Goal: Task Accomplishment & Management: Use online tool/utility

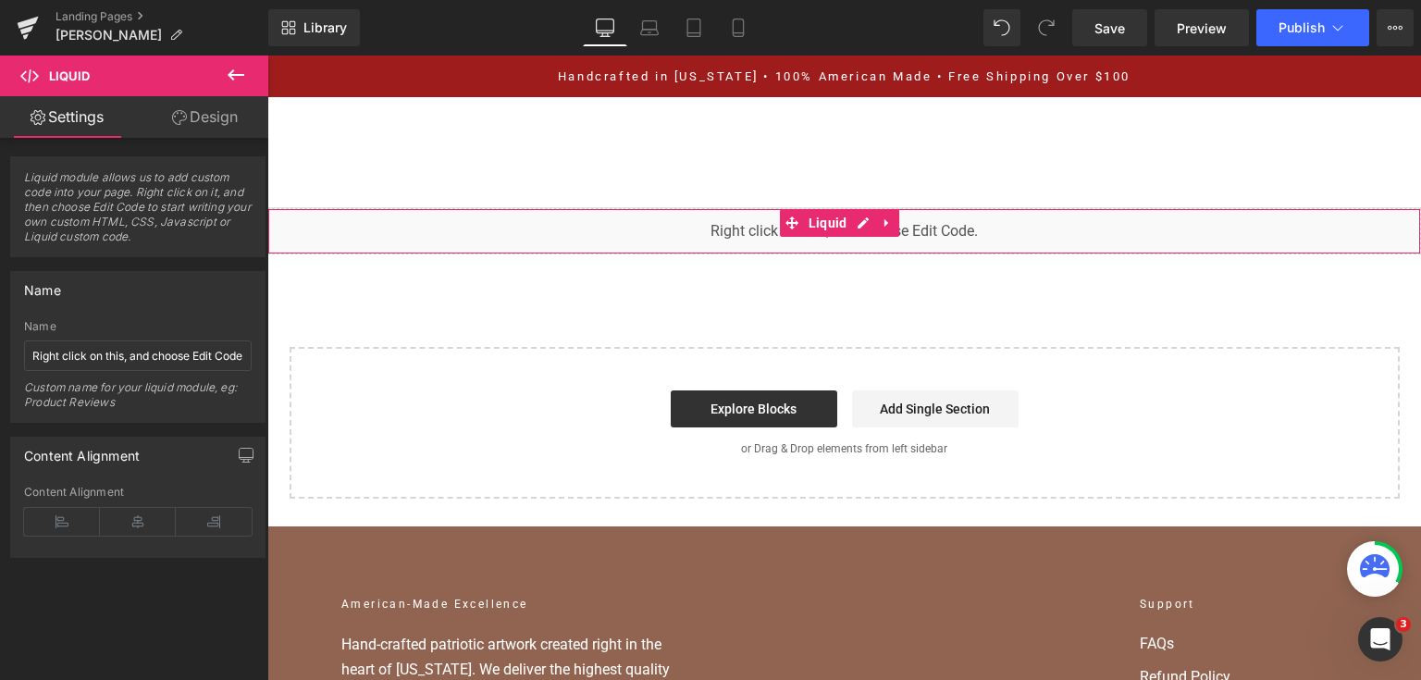
scroll to position [9580, 0]
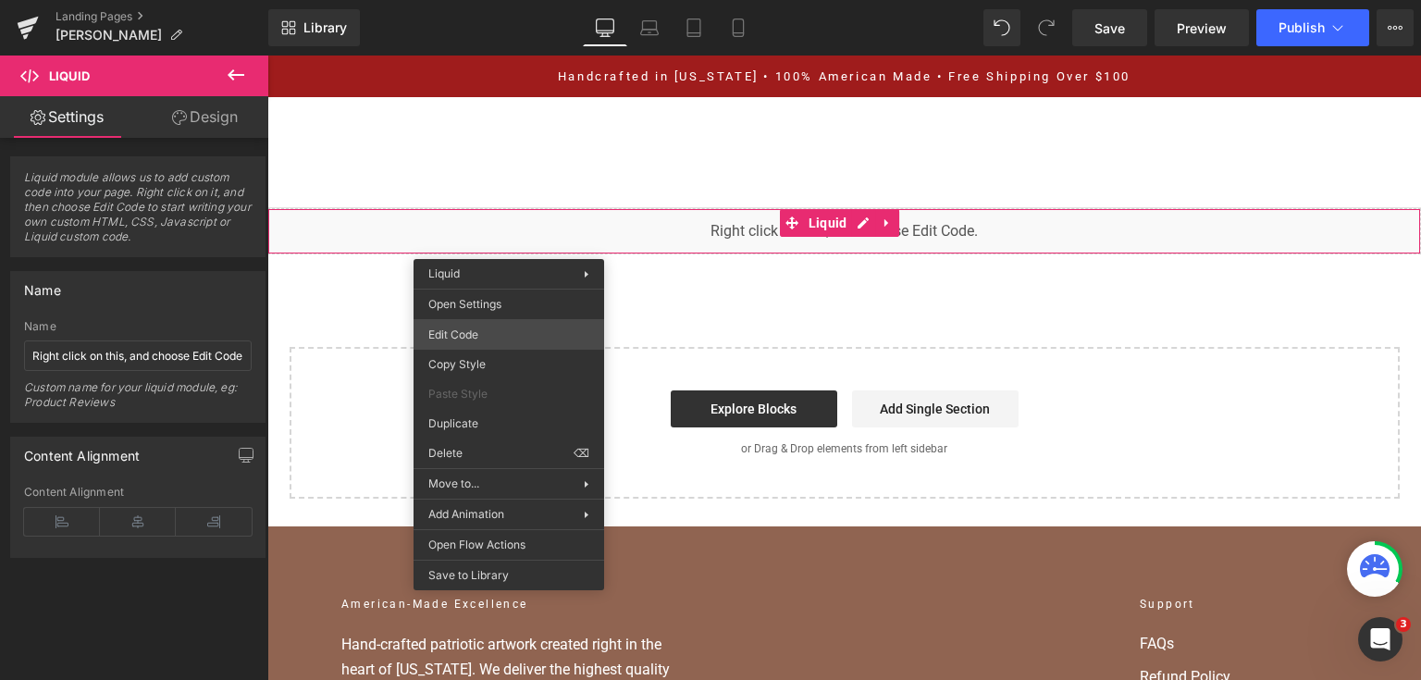
click at [528, 0] on div "You are previewing how the will restyle your page. You can not edit Elements in…" at bounding box center [710, 0] width 1421 height 0
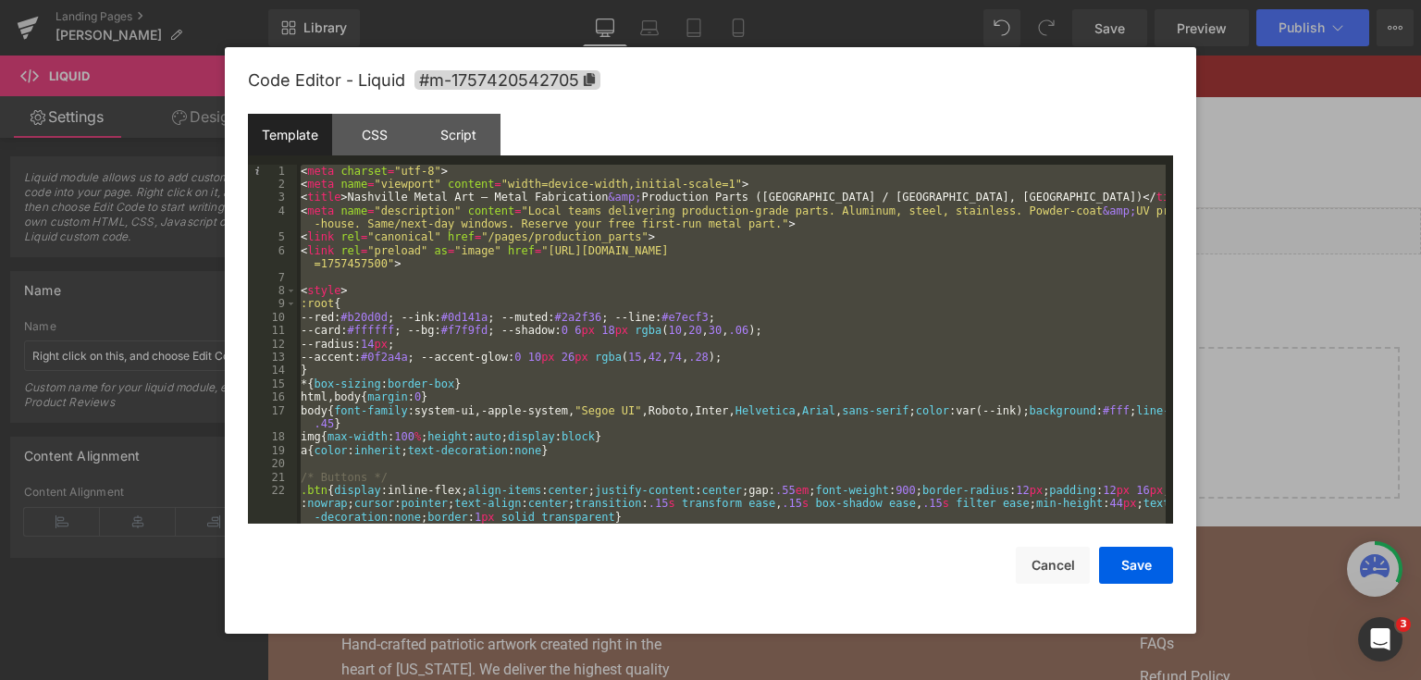
scroll to position [10034, 0]
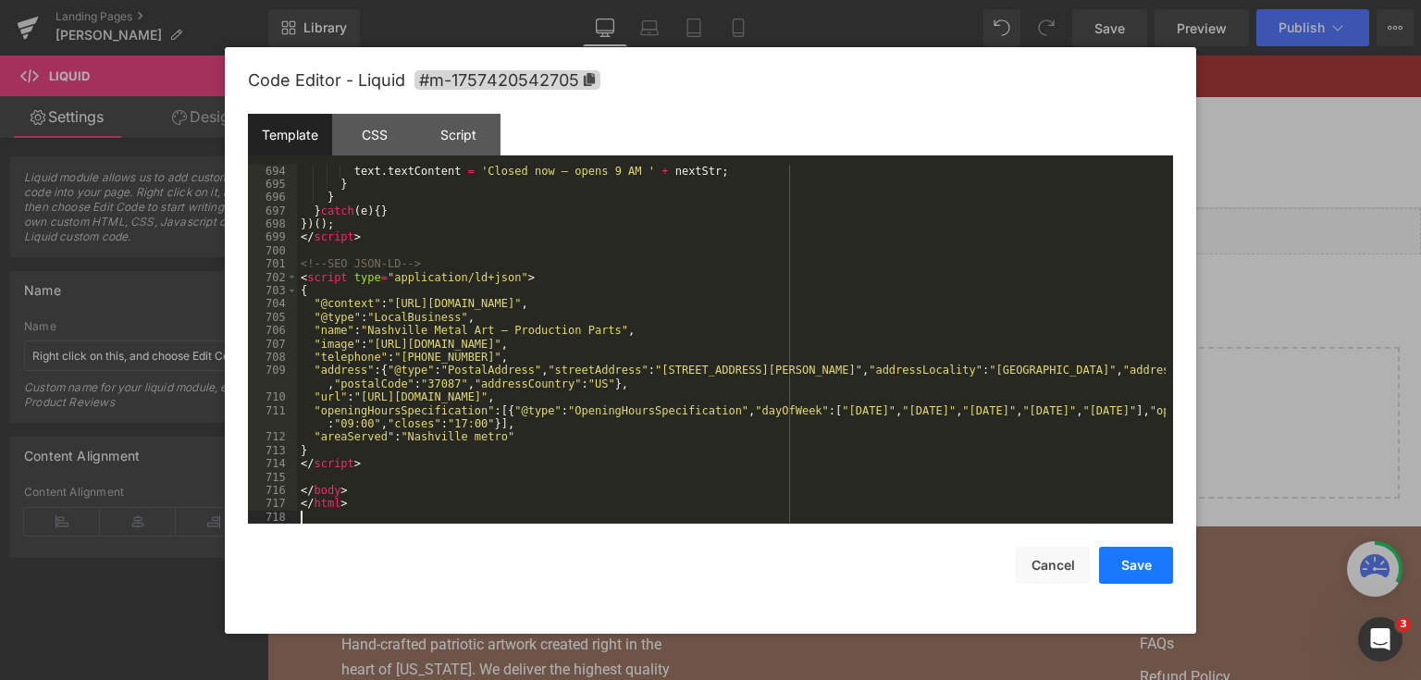
click at [1147, 574] on button "Save" at bounding box center [1136, 565] width 74 height 37
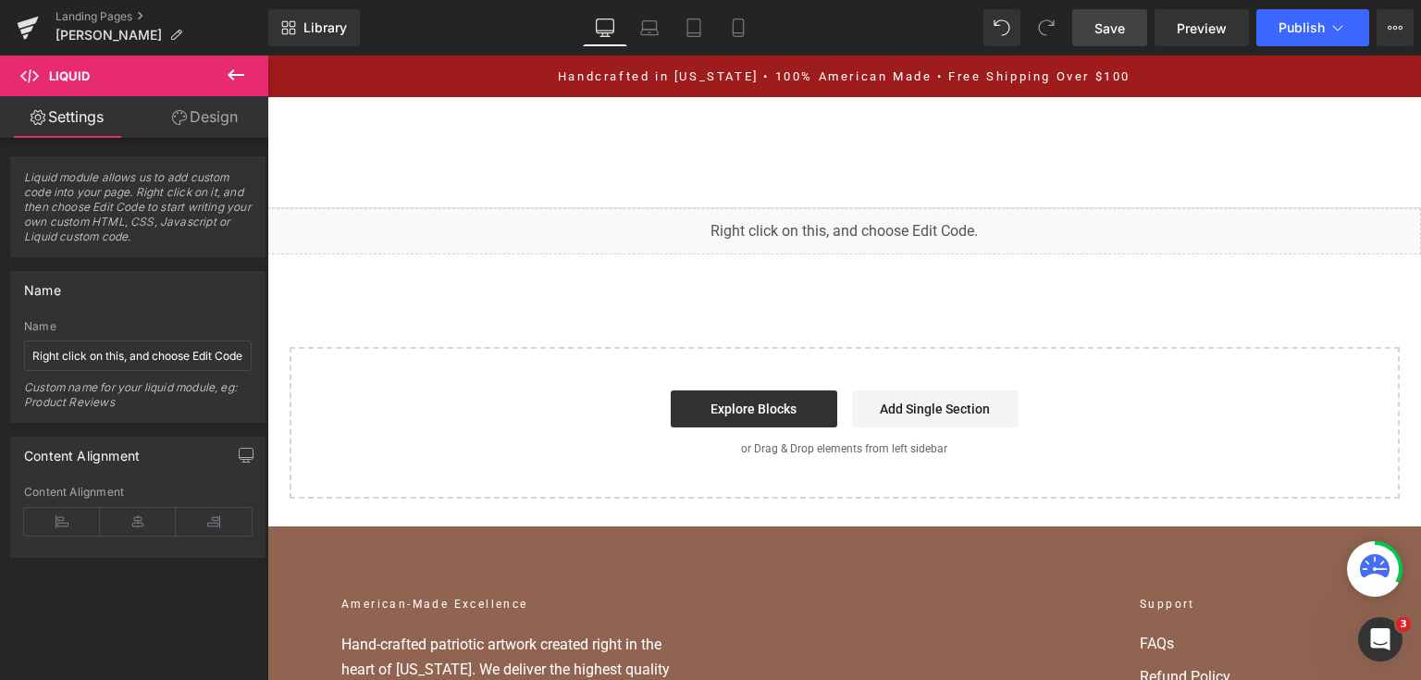
click at [1107, 28] on span "Save" at bounding box center [1110, 28] width 31 height 19
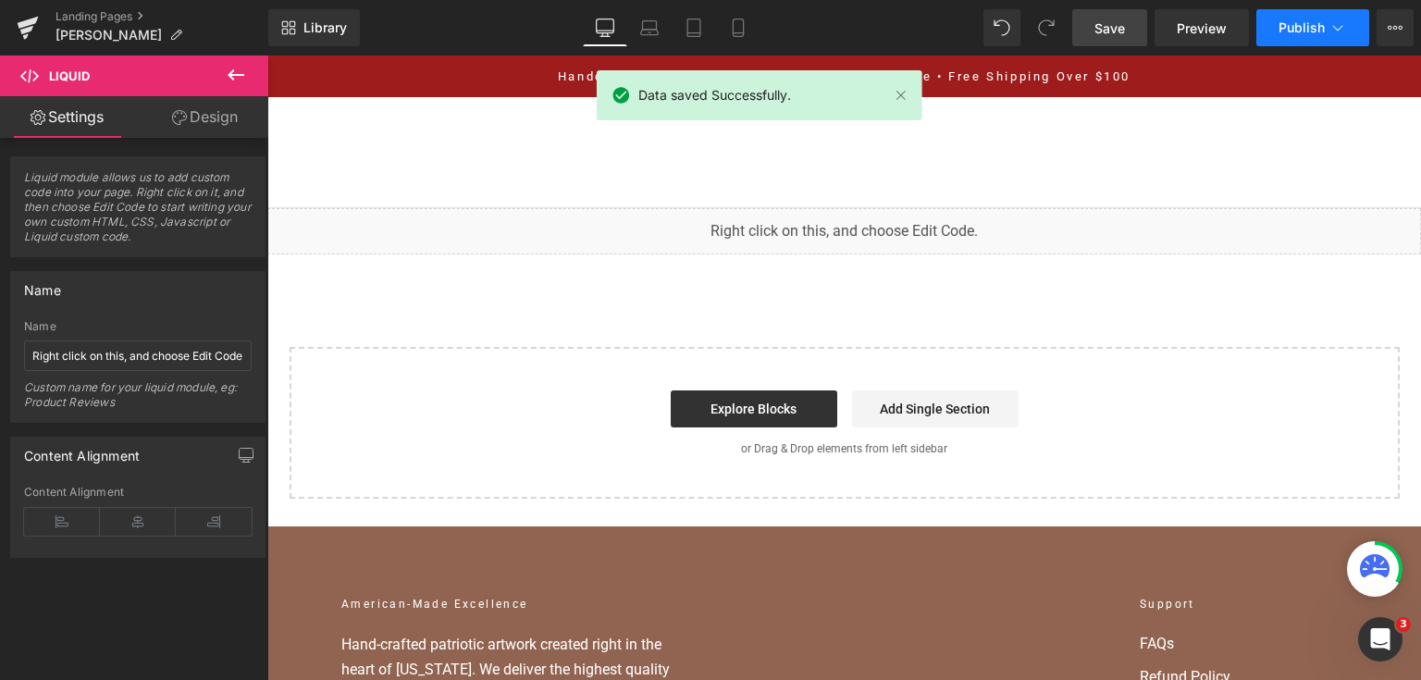
click at [1282, 15] on button "Publish" at bounding box center [1313, 27] width 113 height 37
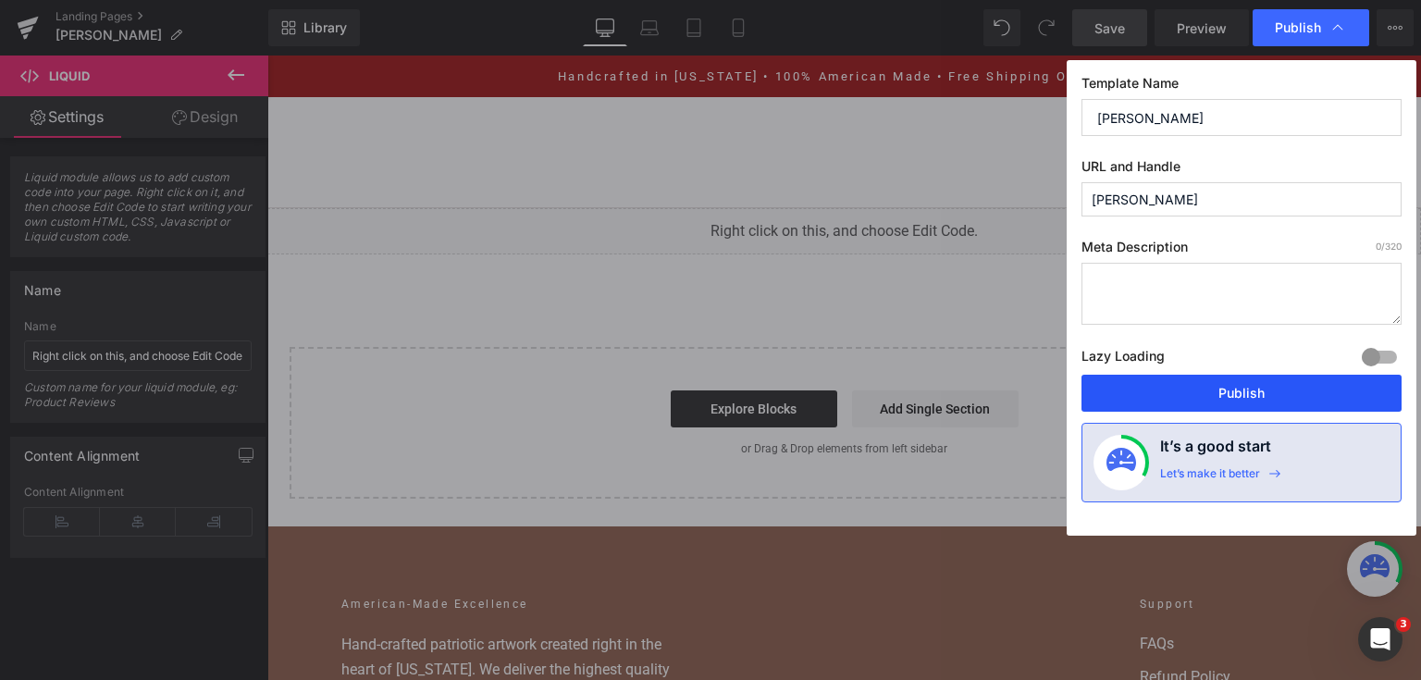
click at [1209, 384] on button "Publish" at bounding box center [1242, 393] width 320 height 37
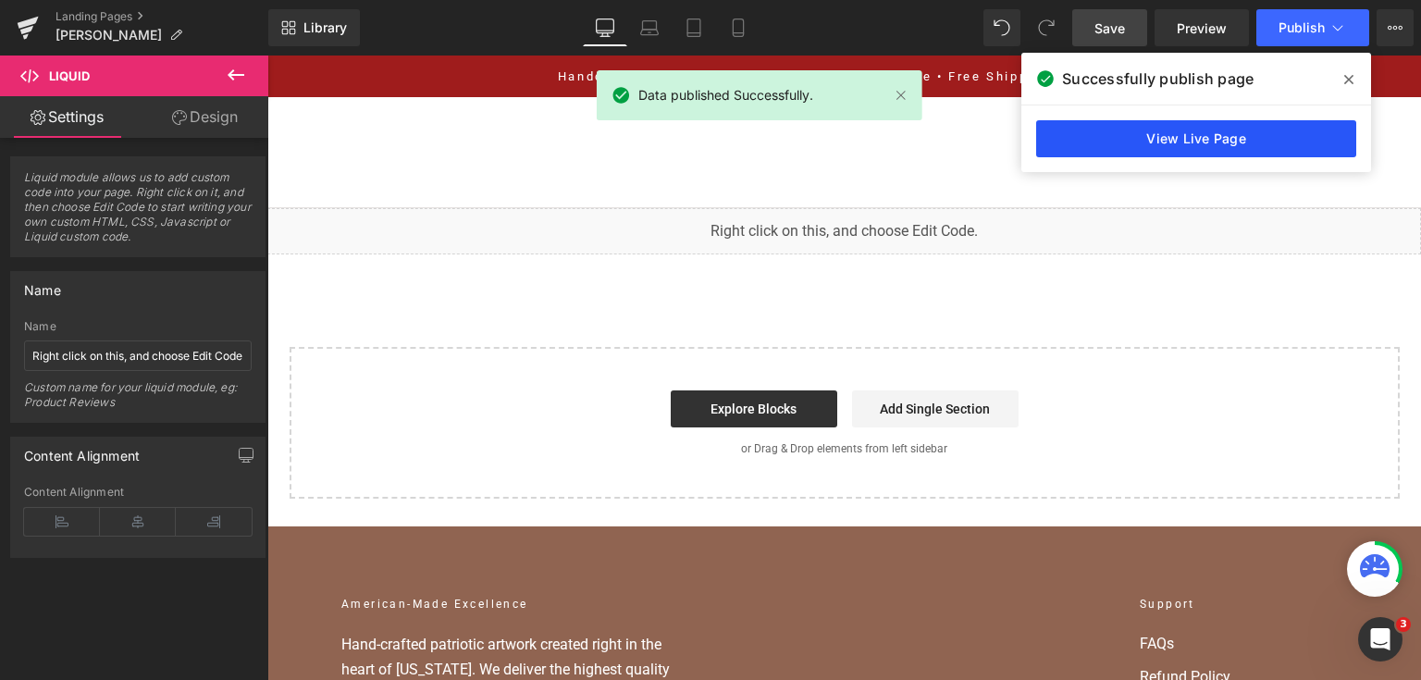
click at [1257, 137] on link "View Live Page" at bounding box center [1196, 138] width 320 height 37
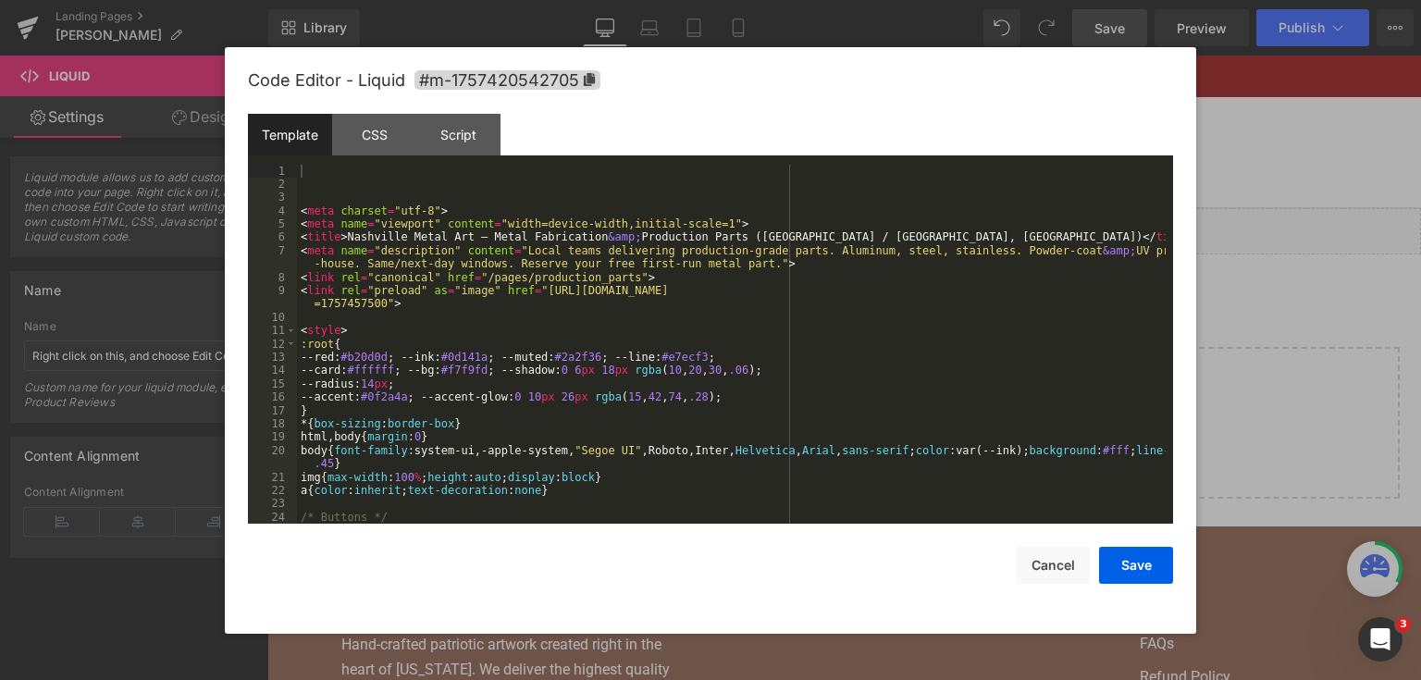
click at [490, 0] on div "You are previewing how the will restyle your page. You can not edit Elements in…" at bounding box center [710, 0] width 1421 height 0
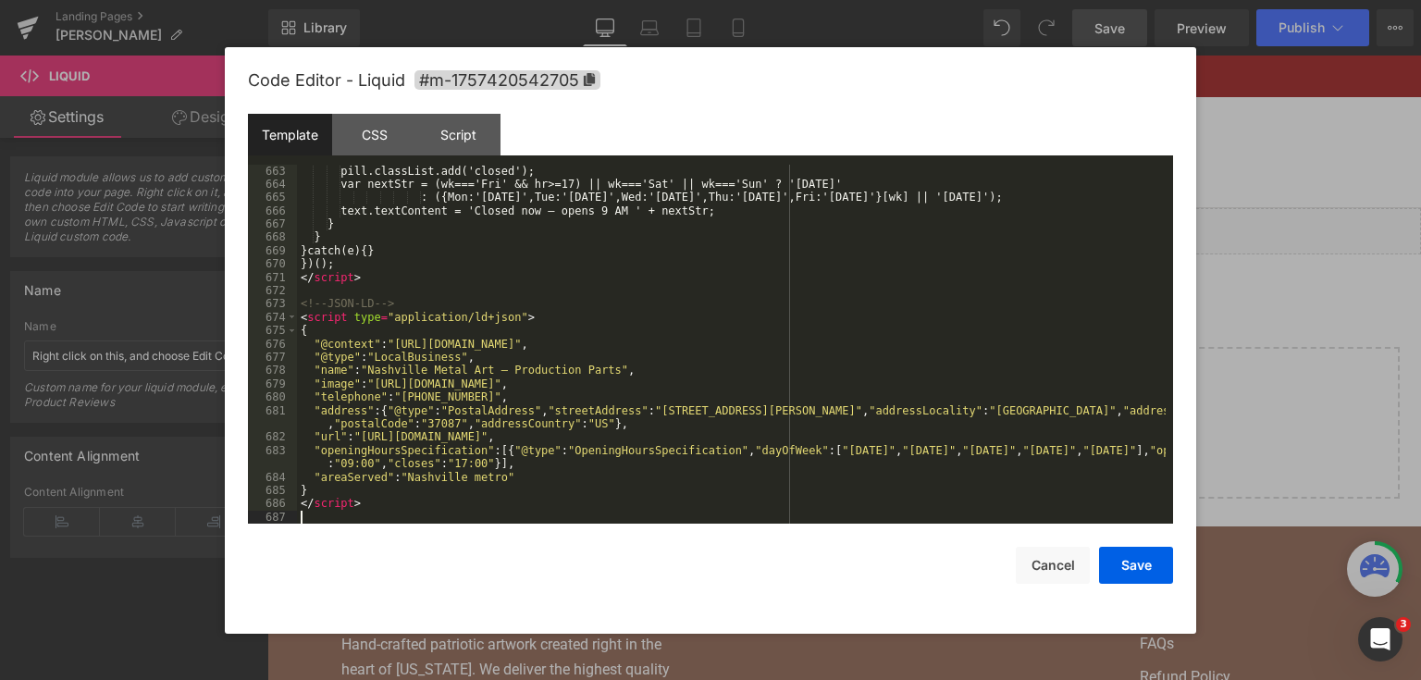
scroll to position [9620, 0]
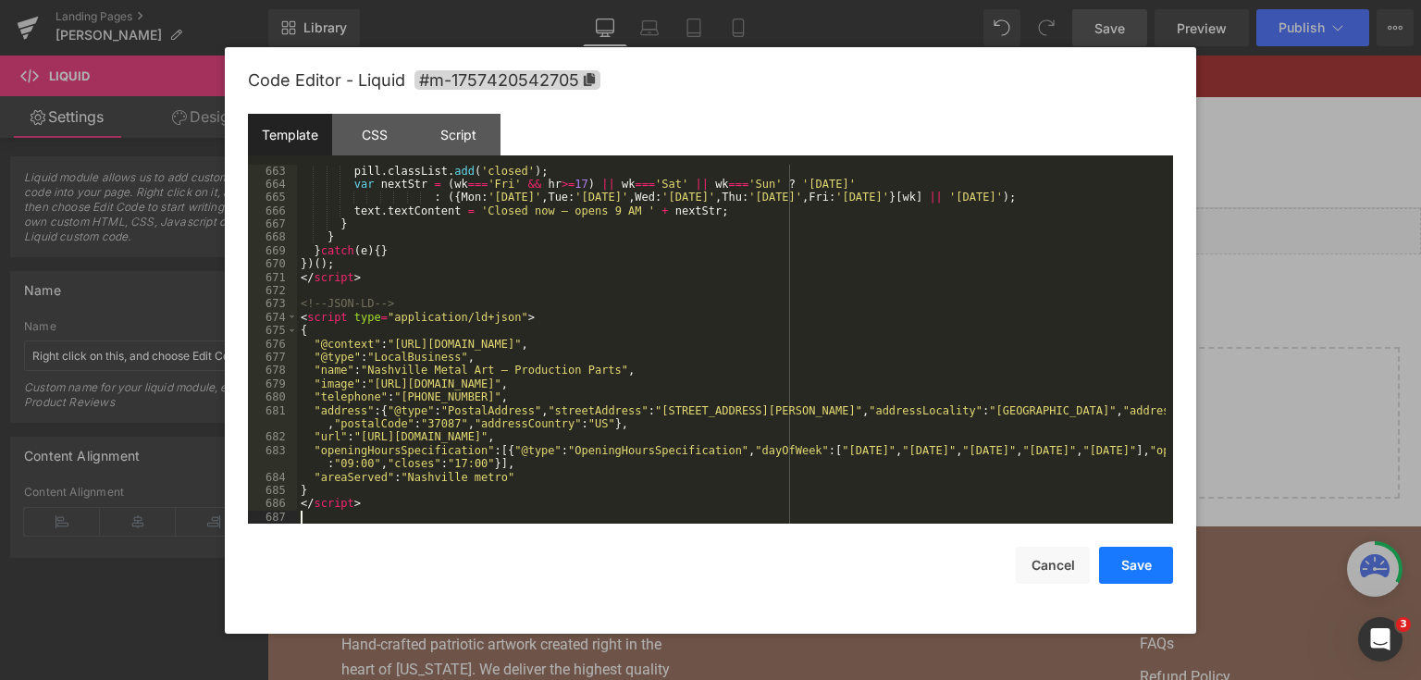
click at [1144, 569] on button "Save" at bounding box center [1136, 565] width 74 height 37
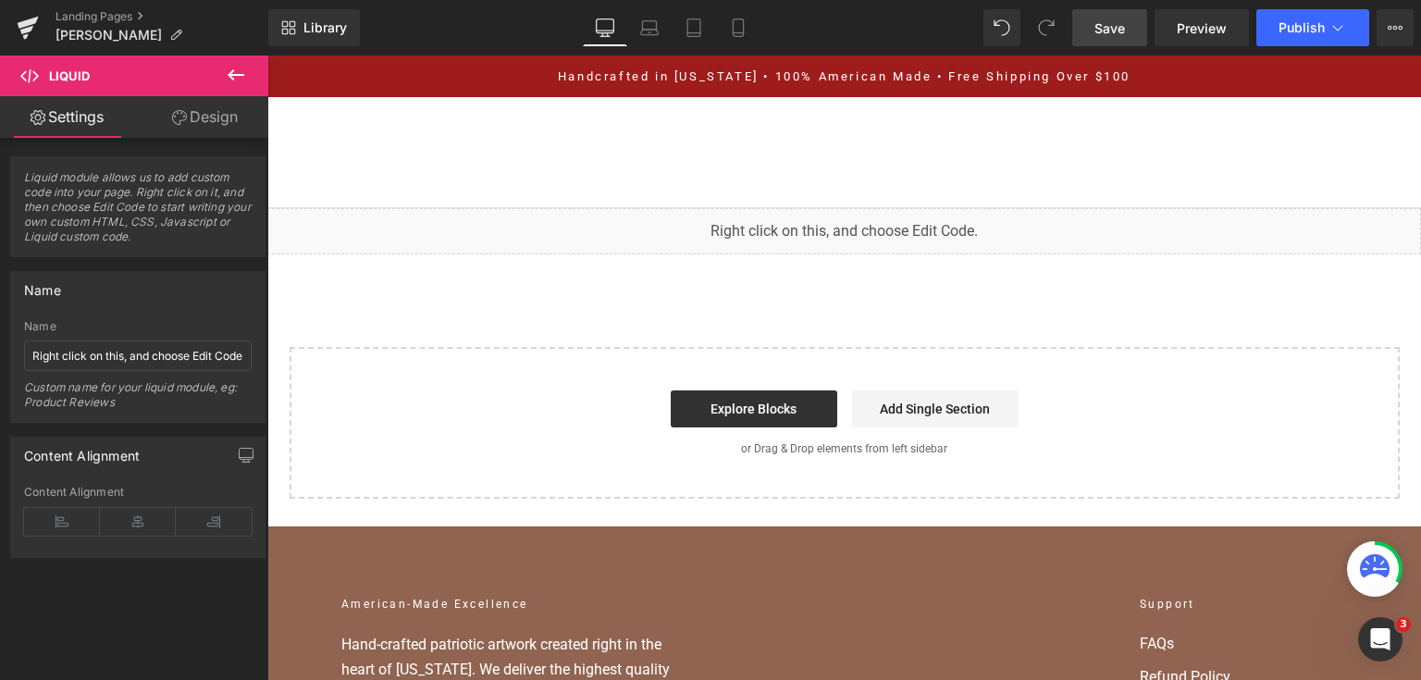
click at [1099, 19] on span "Save" at bounding box center [1110, 28] width 31 height 19
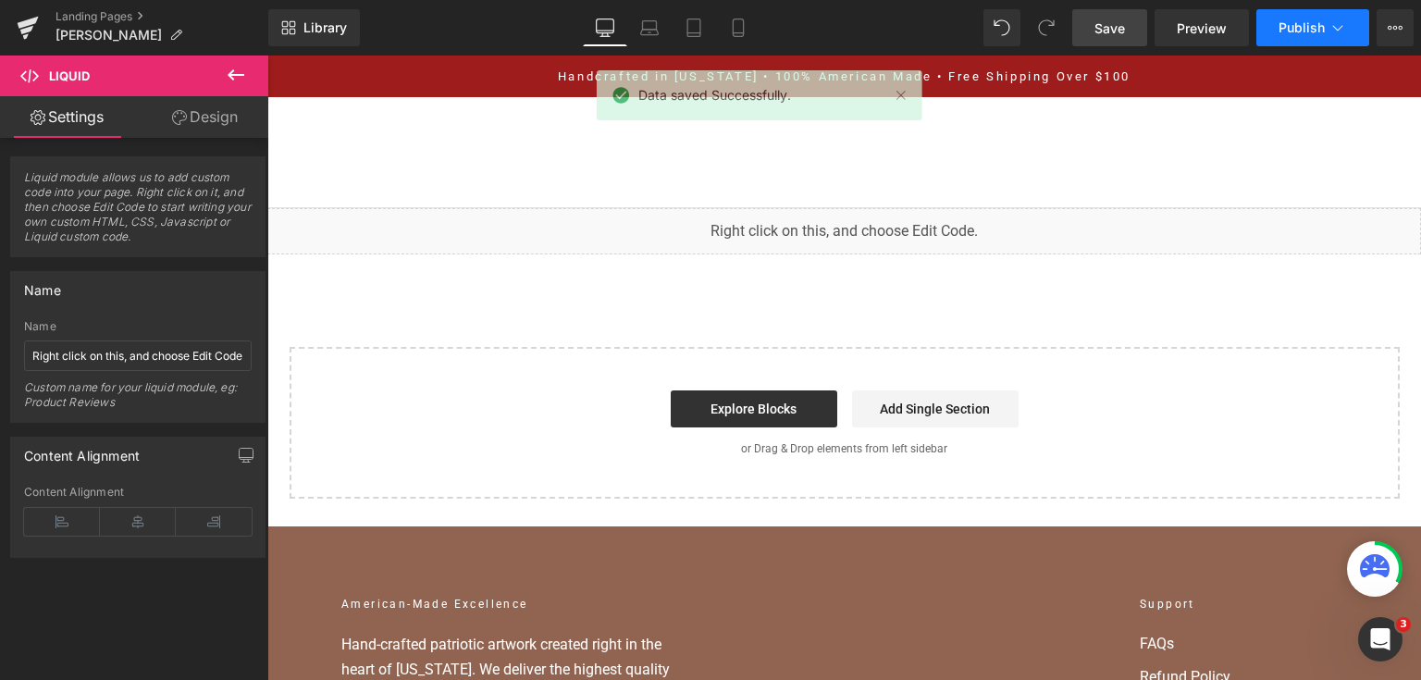
click at [1281, 12] on button "Publish" at bounding box center [1313, 27] width 113 height 37
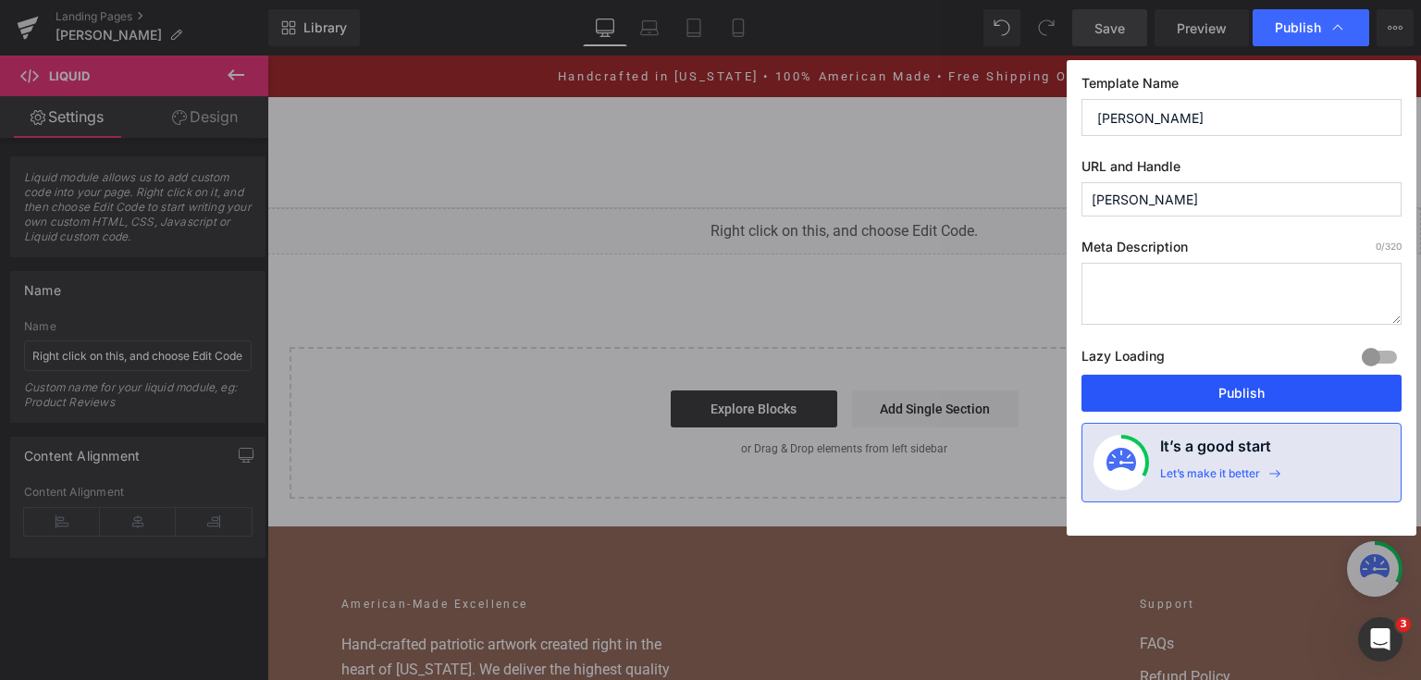
click at [1123, 383] on button "Publish" at bounding box center [1242, 393] width 320 height 37
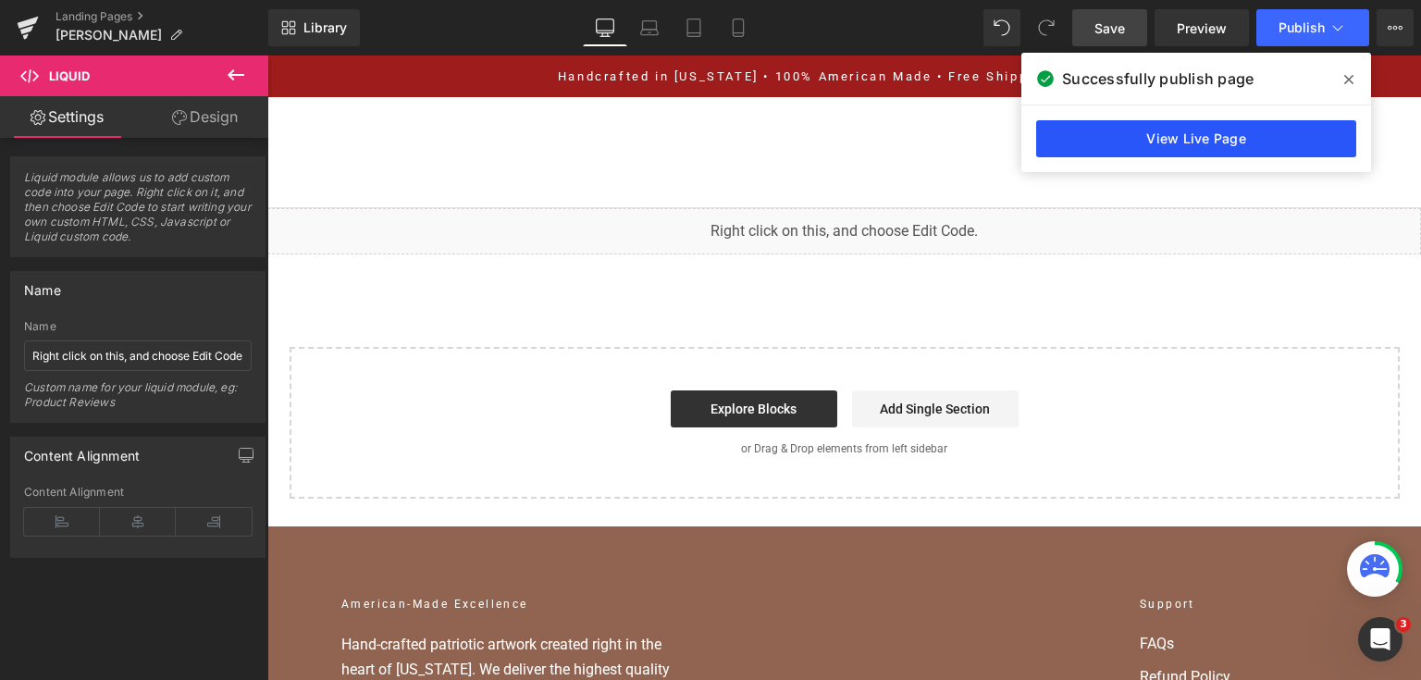
click at [1121, 130] on link "View Live Page" at bounding box center [1196, 138] width 320 height 37
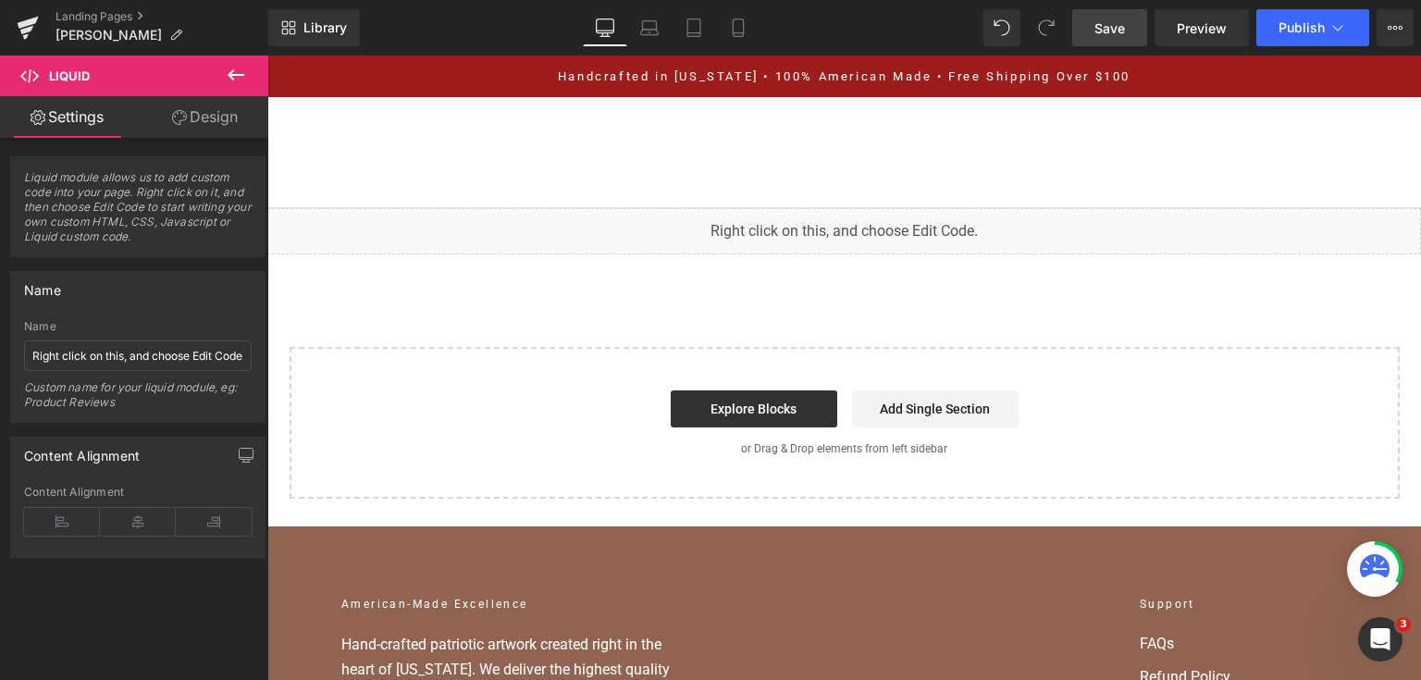
click at [1118, 22] on span "Save" at bounding box center [1110, 28] width 31 height 19
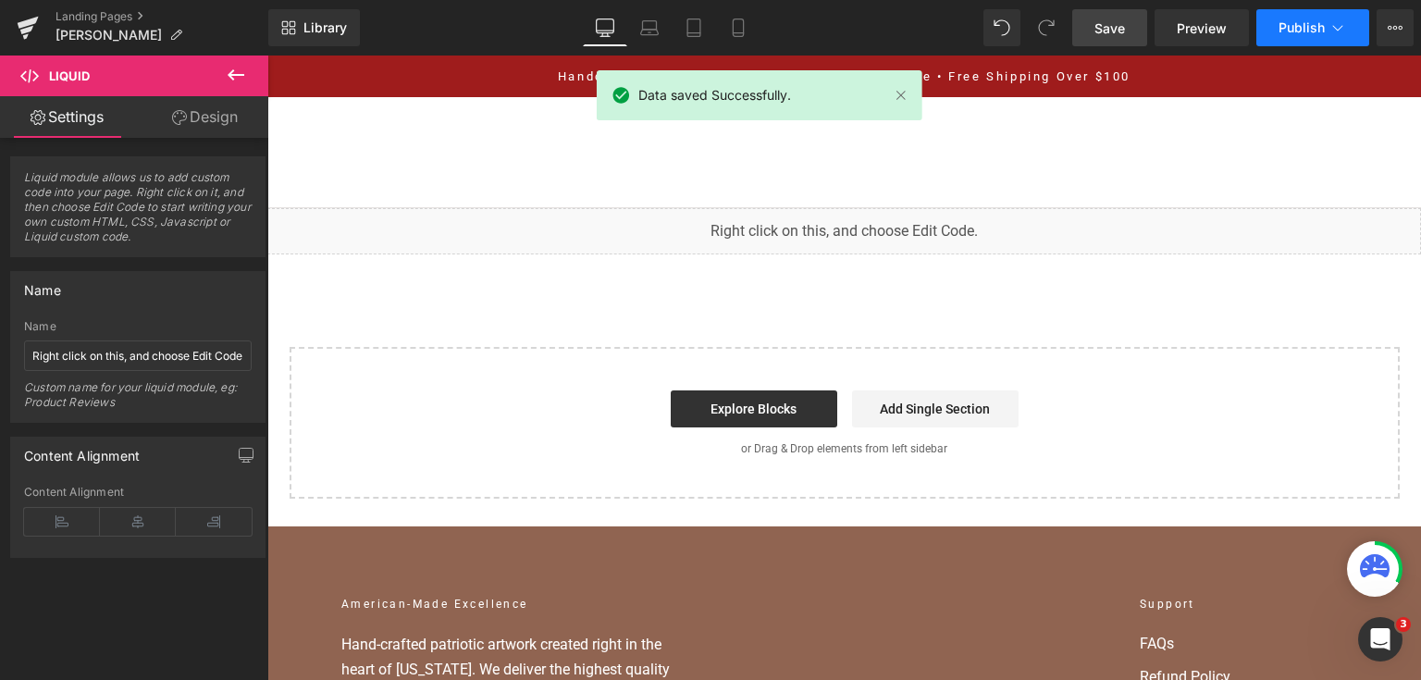
click at [1327, 27] on button "Publish" at bounding box center [1313, 27] width 113 height 37
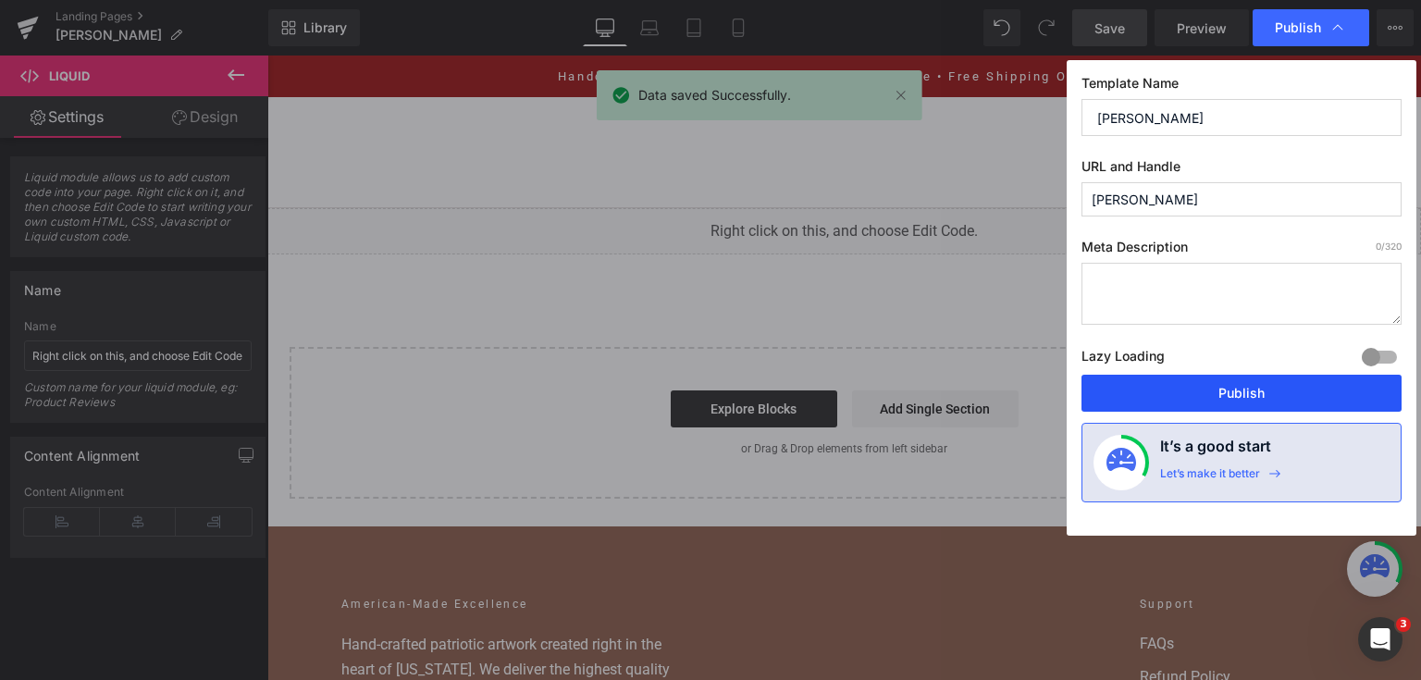
click at [1221, 385] on button "Publish" at bounding box center [1242, 393] width 320 height 37
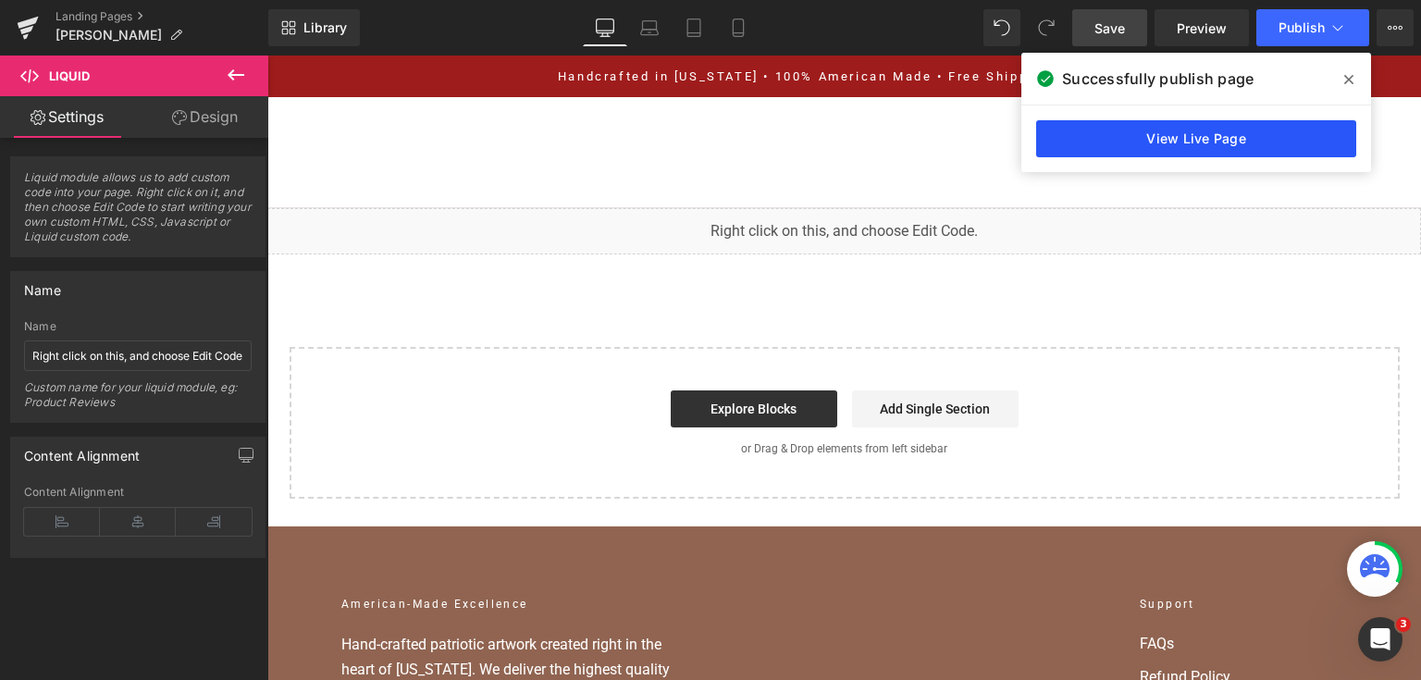
click at [1058, 137] on link "View Live Page" at bounding box center [1196, 138] width 320 height 37
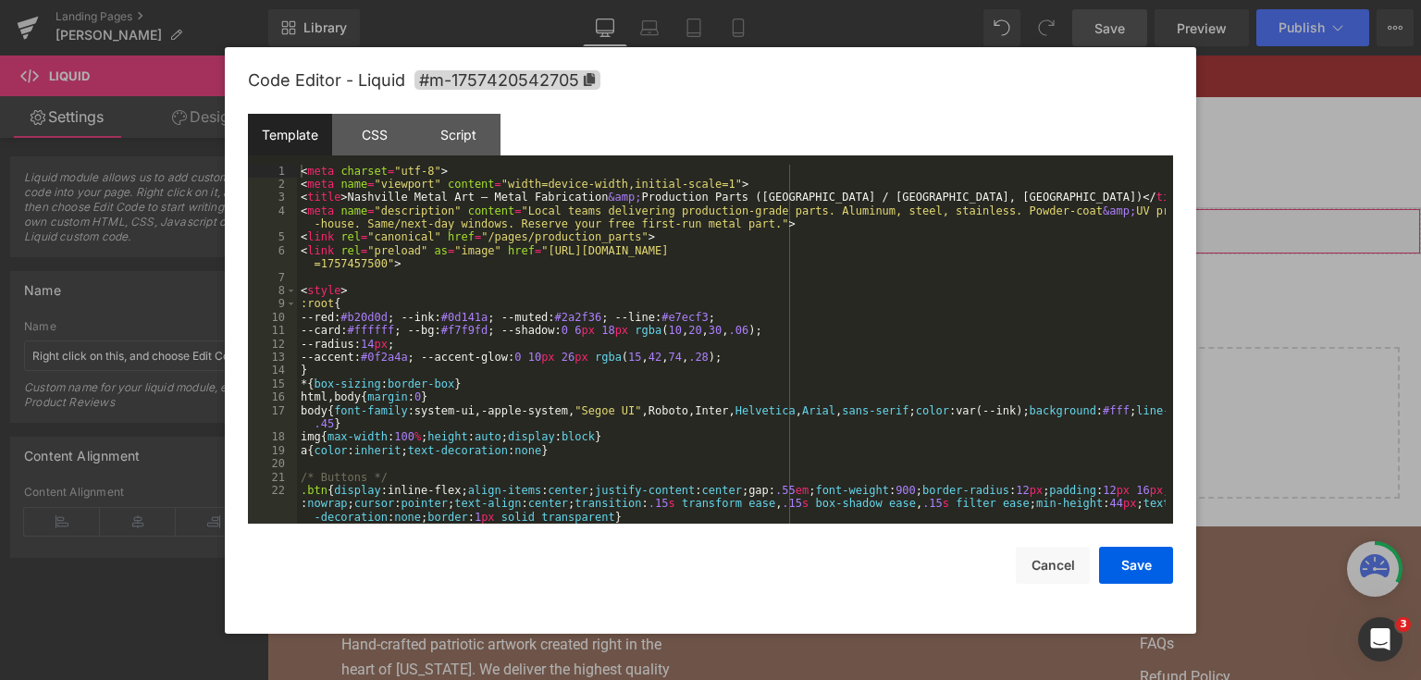
click at [568, 0] on div "You are previewing how the will restyle your page. You can not edit Elements in…" at bounding box center [710, 0] width 1421 height 0
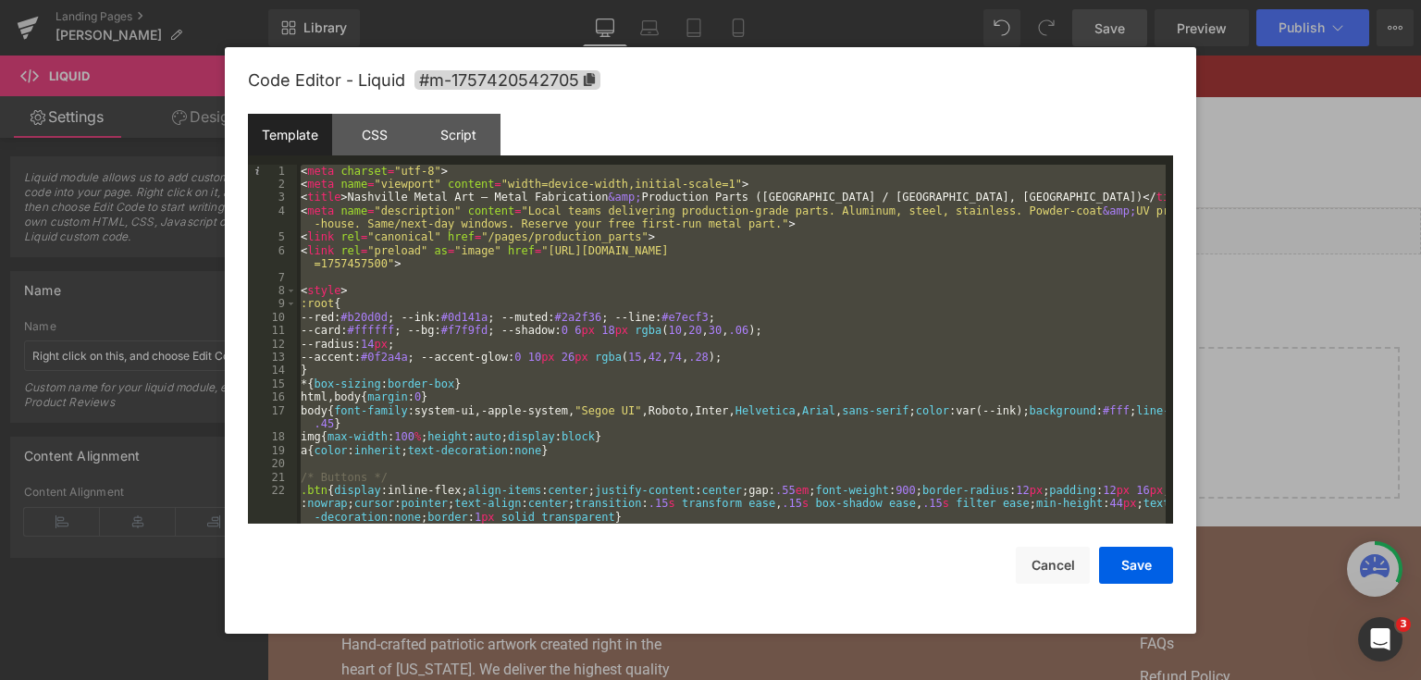
scroll to position [9740, 0]
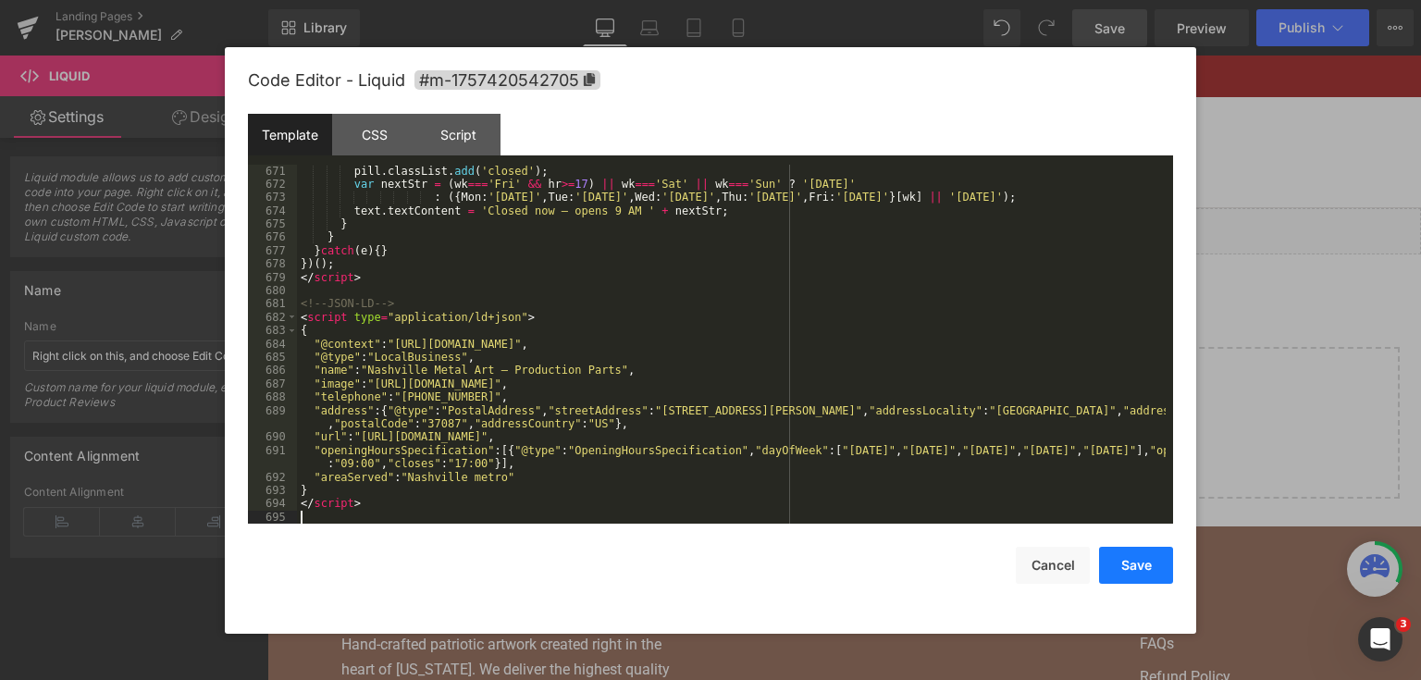
click at [1149, 566] on button "Save" at bounding box center [1136, 565] width 74 height 37
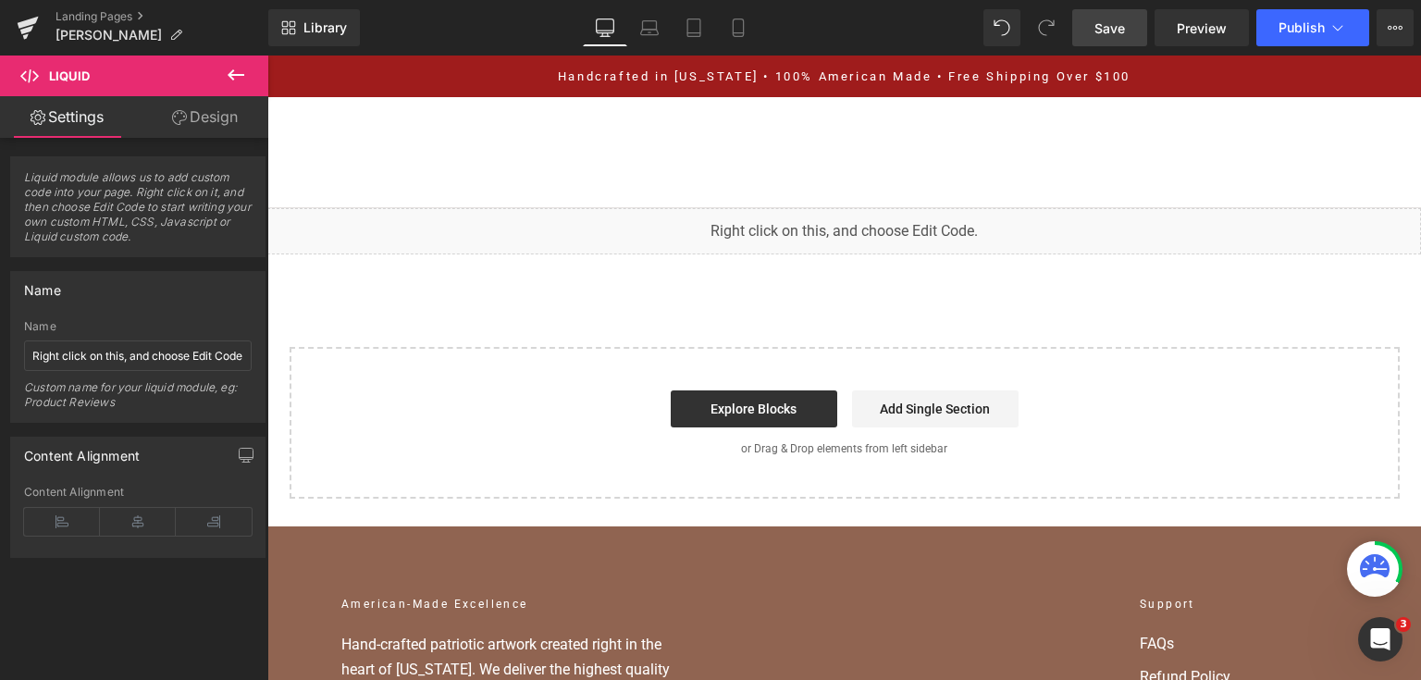
click at [1117, 12] on link "Save" at bounding box center [1109, 27] width 75 height 37
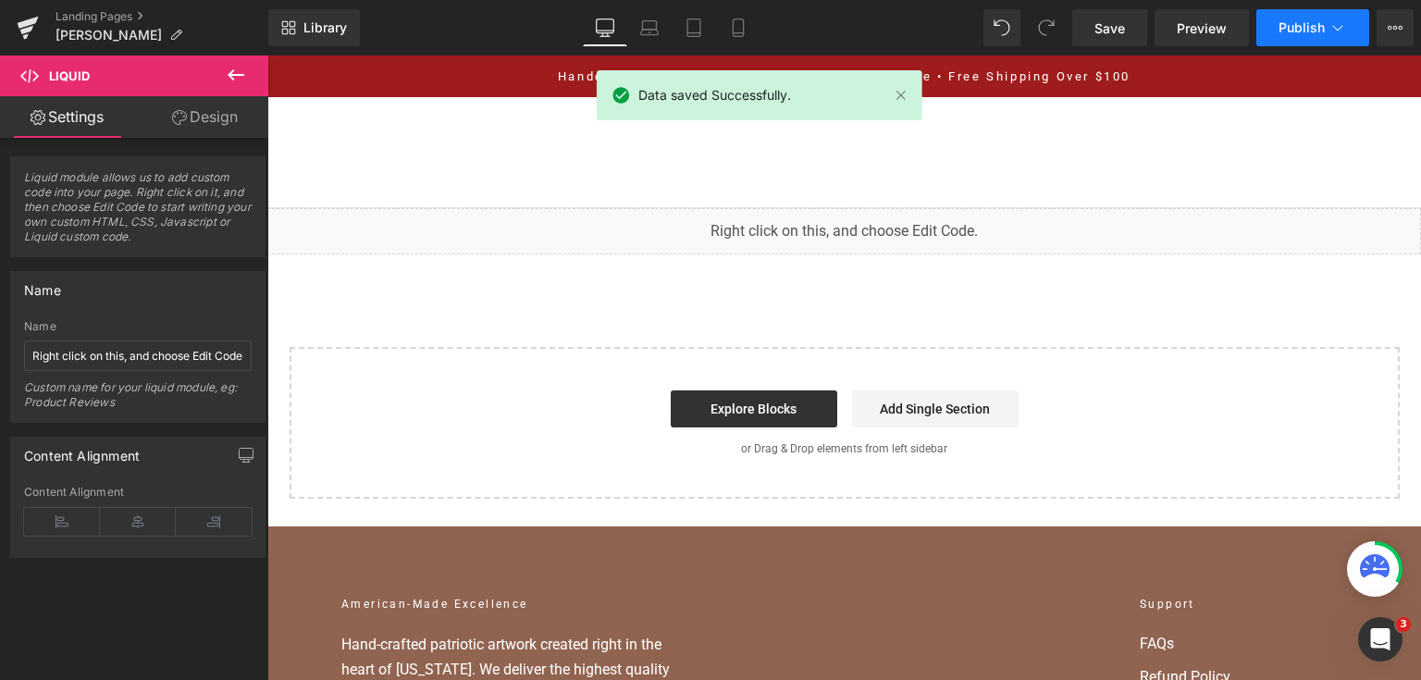
click at [1294, 26] on span "Publish" at bounding box center [1302, 27] width 46 height 15
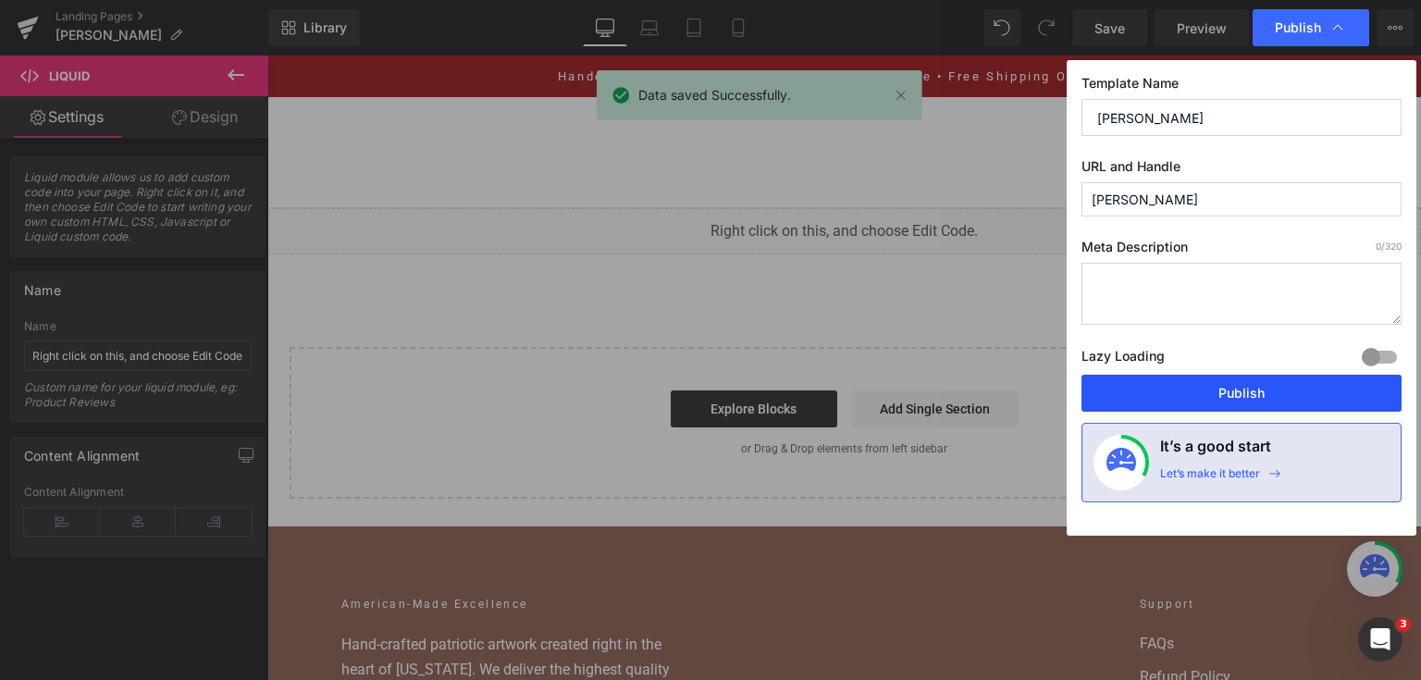
click at [1164, 397] on button "Publish" at bounding box center [1242, 393] width 320 height 37
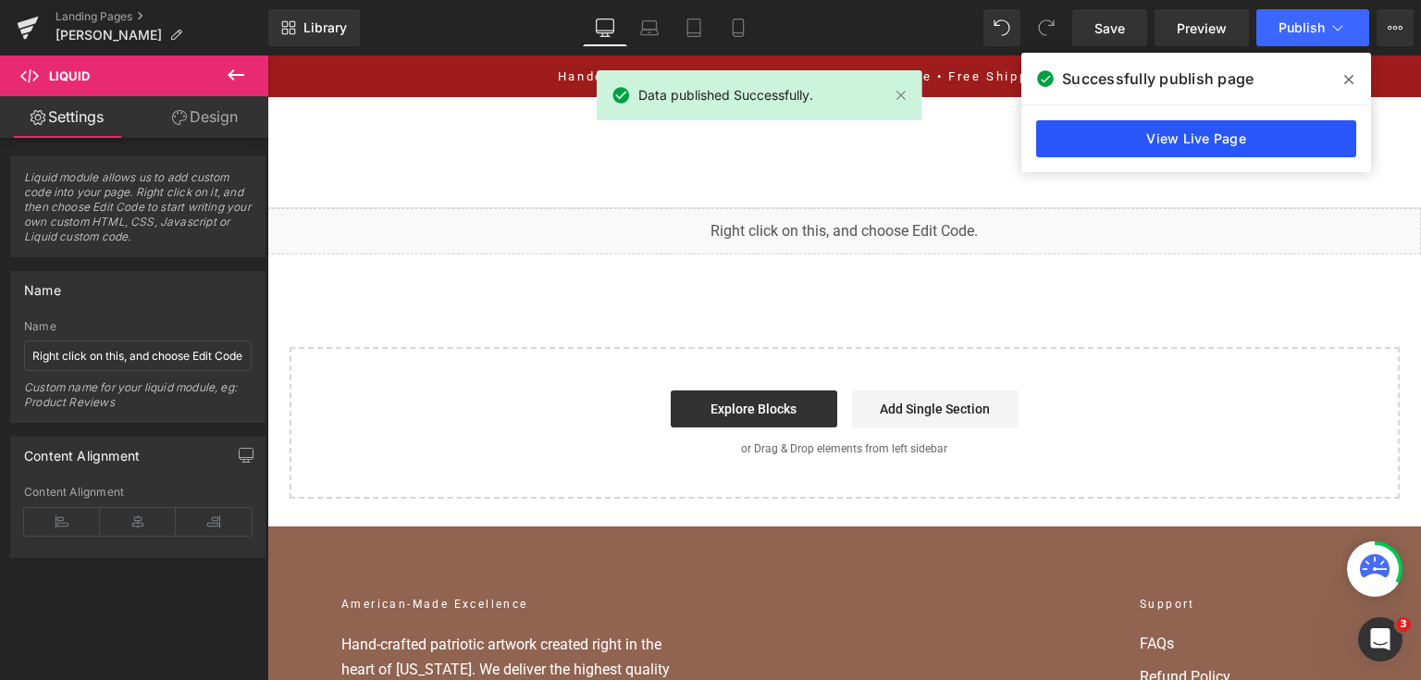
click at [1077, 148] on link "View Live Page" at bounding box center [1196, 138] width 320 height 37
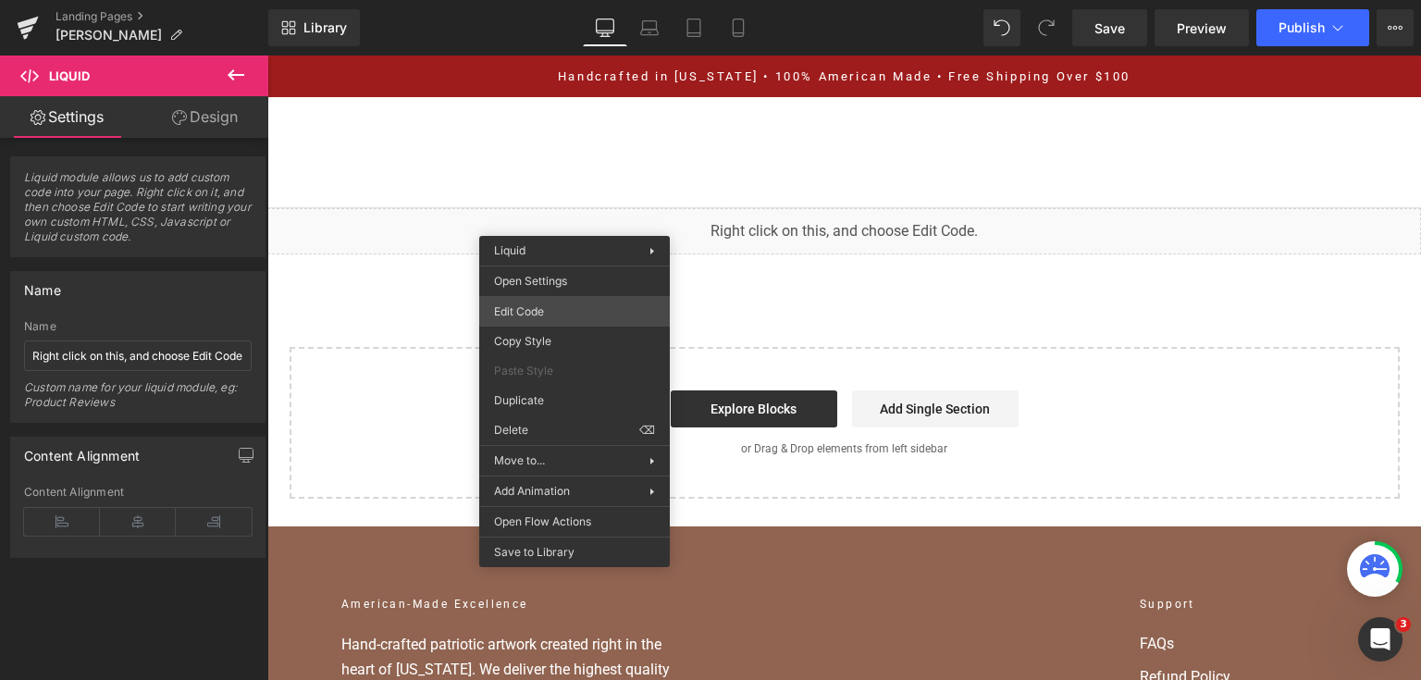
click at [564, 0] on div "You are previewing how the will restyle your page. You can not edit Elements in…" at bounding box center [710, 0] width 1421 height 0
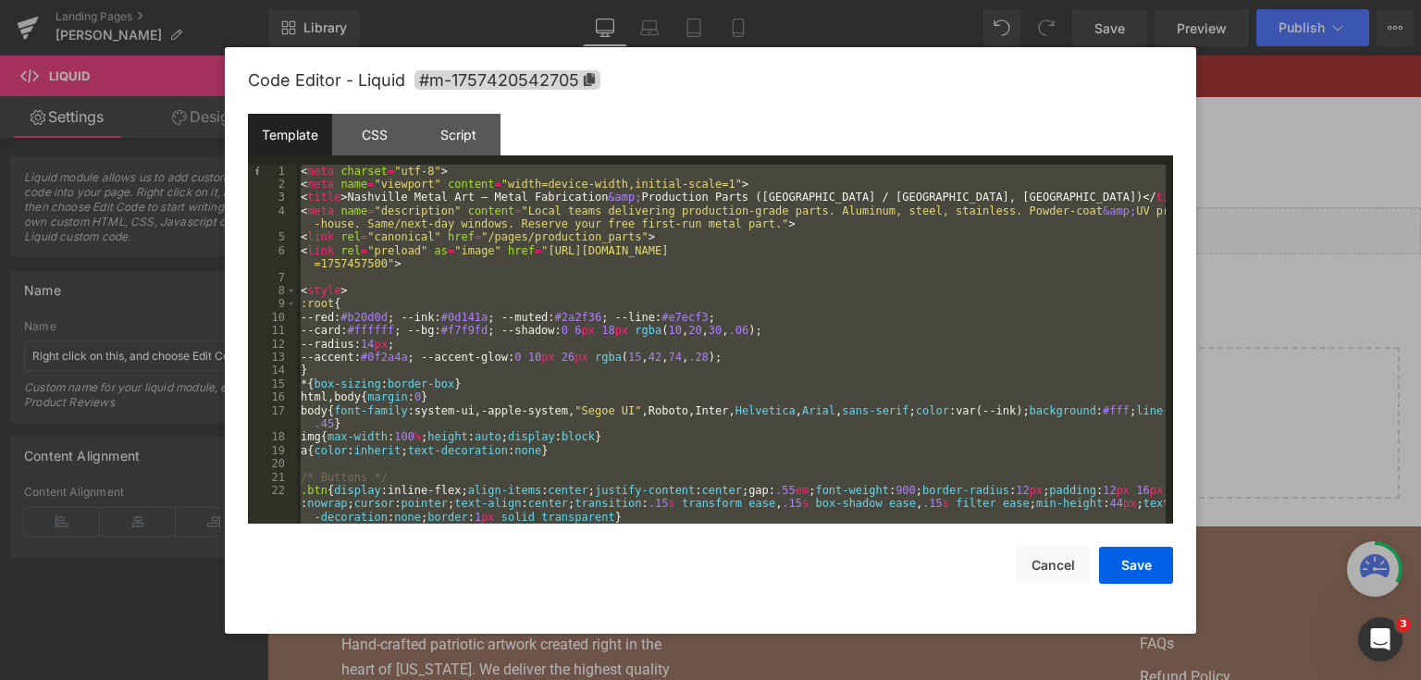
scroll to position [9168, 0]
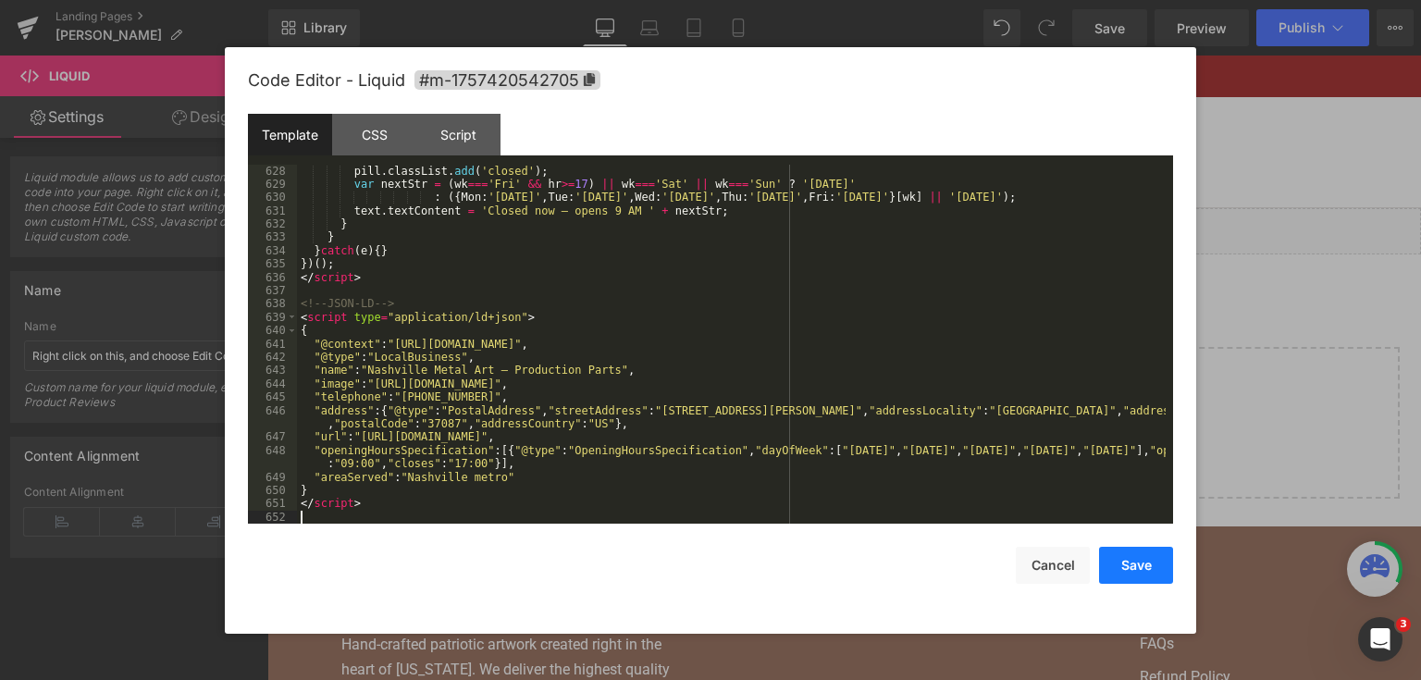
click at [1124, 565] on button "Save" at bounding box center [1136, 565] width 74 height 37
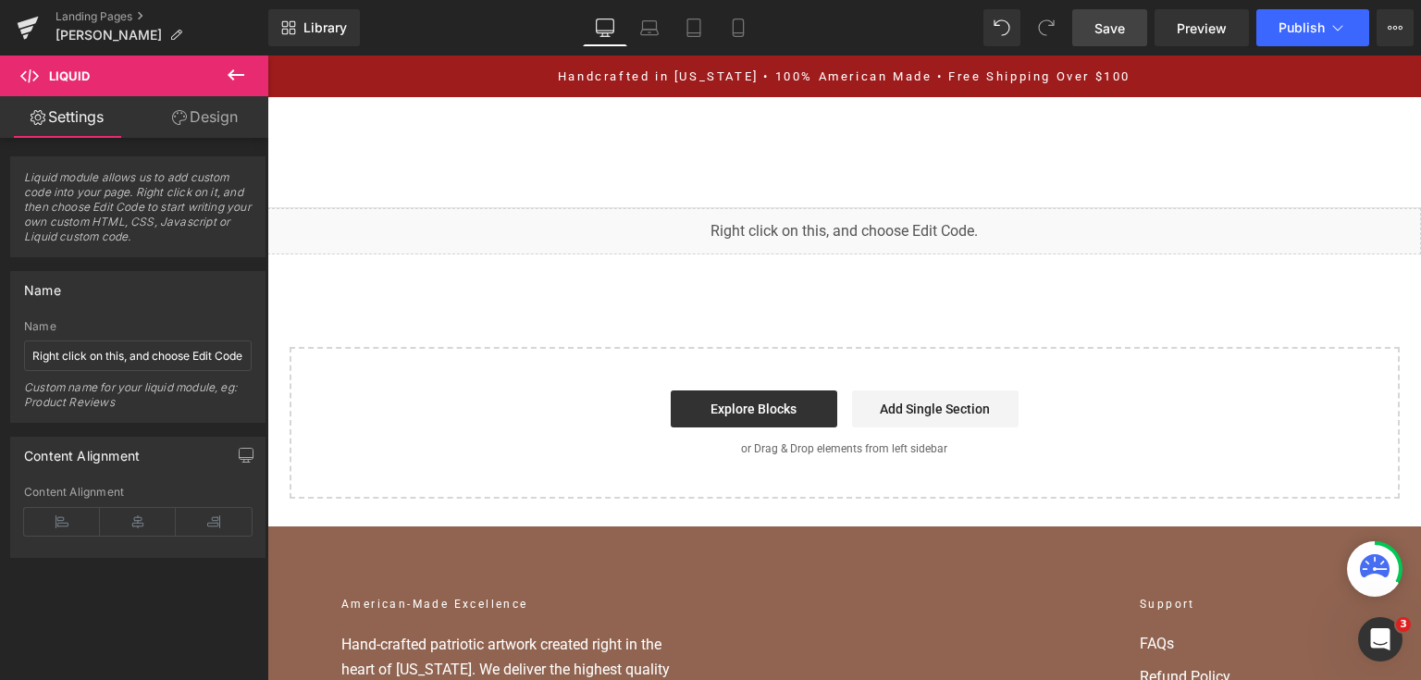
click at [1110, 15] on link "Save" at bounding box center [1109, 27] width 75 height 37
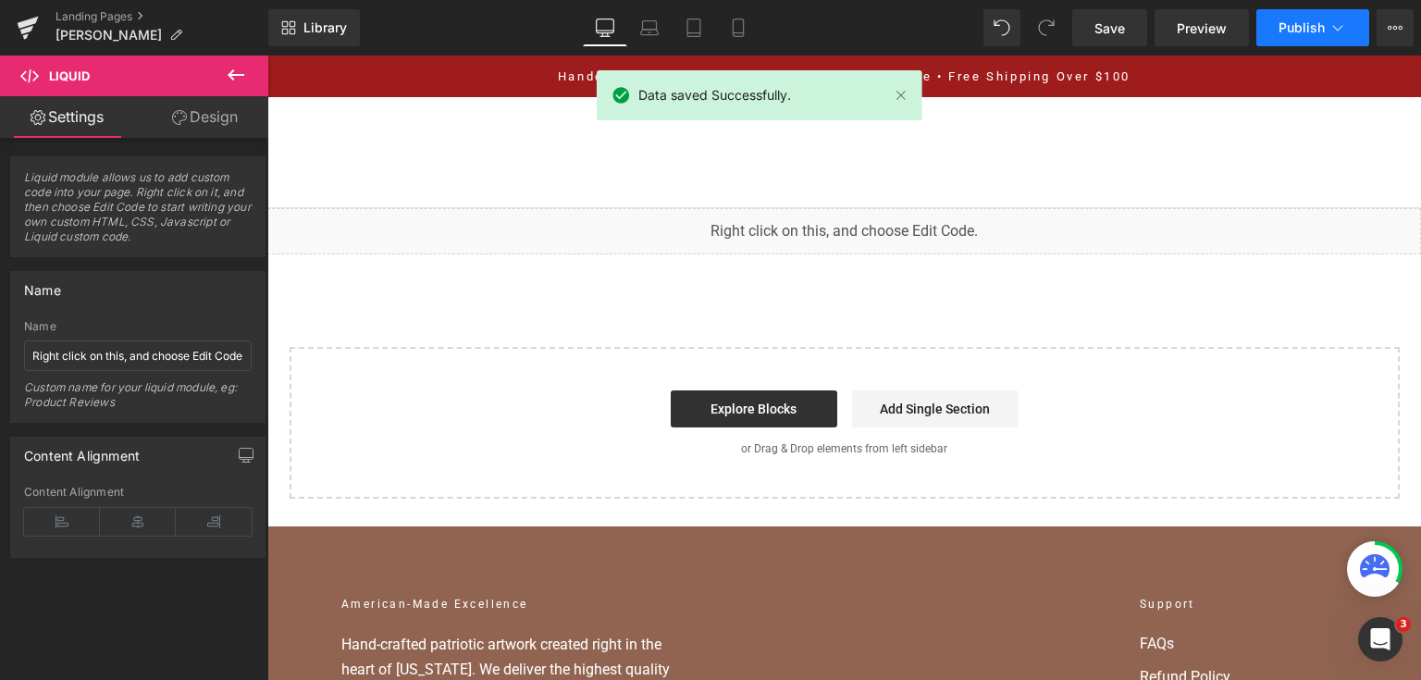
click at [1294, 38] on button "Publish" at bounding box center [1313, 27] width 113 height 37
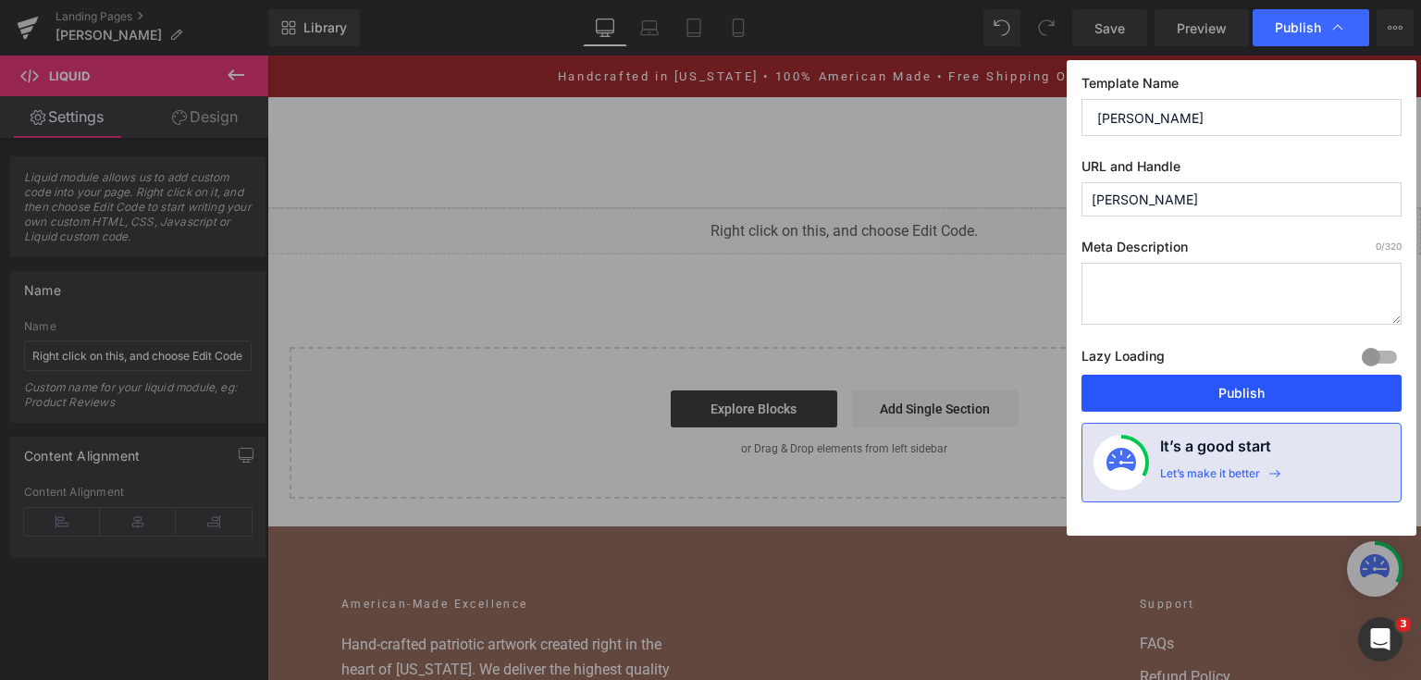
drag, startPoint x: 1196, startPoint y: 404, endPoint x: 929, endPoint y: 348, distance: 273.3
click at [1196, 404] on button "Publish" at bounding box center [1242, 393] width 320 height 37
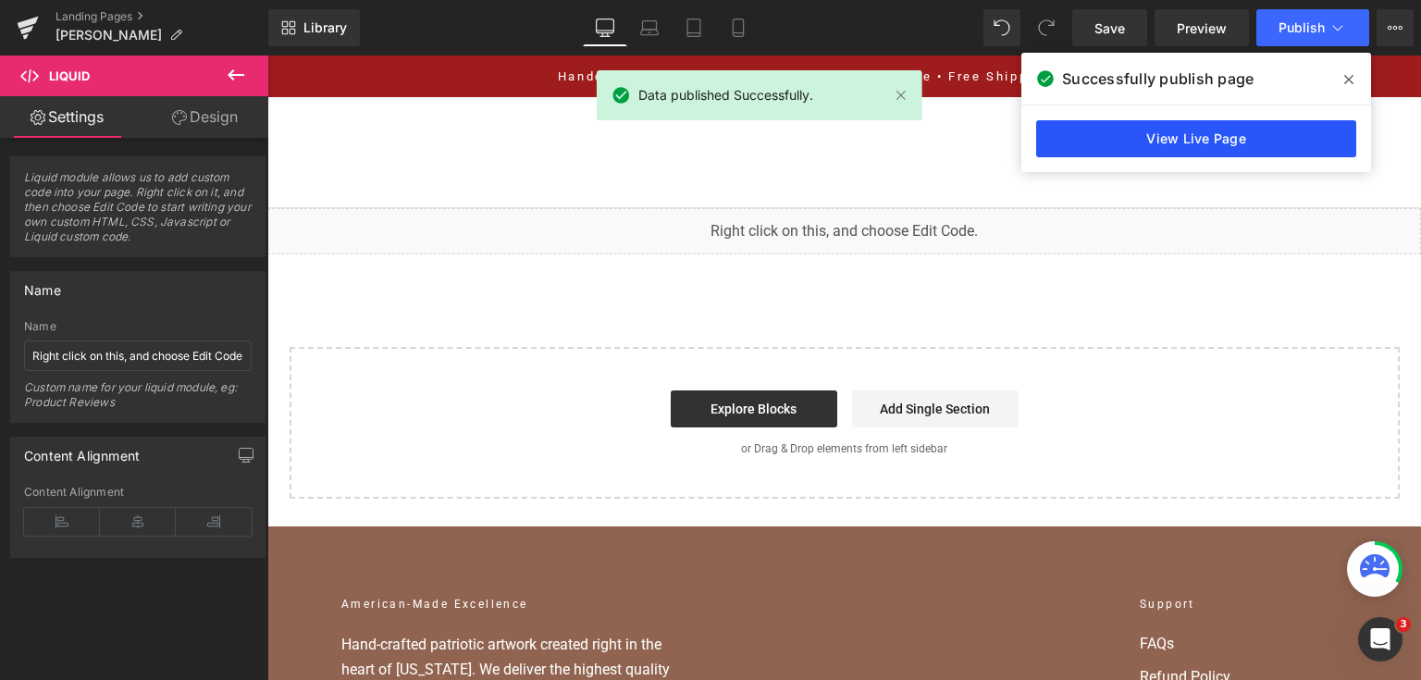
click at [1247, 131] on link "View Live Page" at bounding box center [1196, 138] width 320 height 37
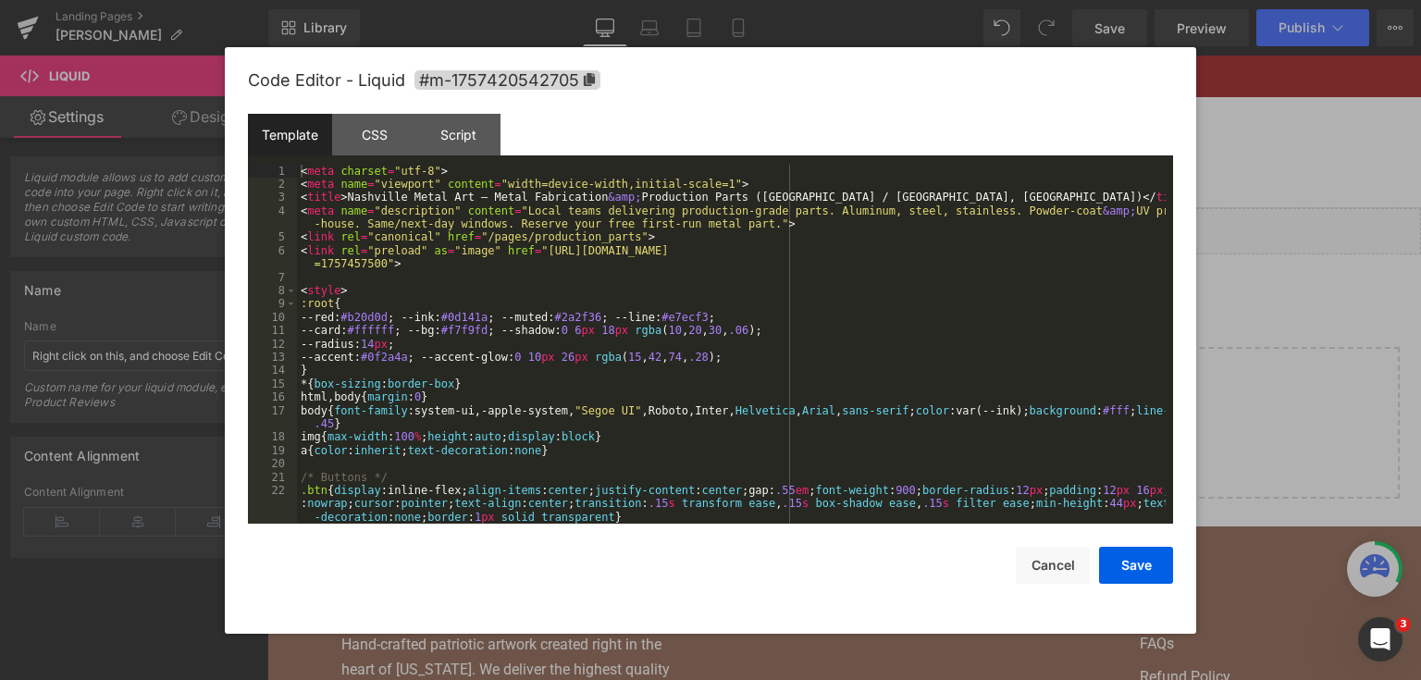
click at [442, 0] on div "You are previewing how the will restyle your page. You can not edit Elements in…" at bounding box center [710, 0] width 1421 height 0
click at [685, 327] on div "< meta charset = "utf-8" > < meta name = "viewport" content = "width=device-wid…" at bounding box center [731, 358] width 869 height 387
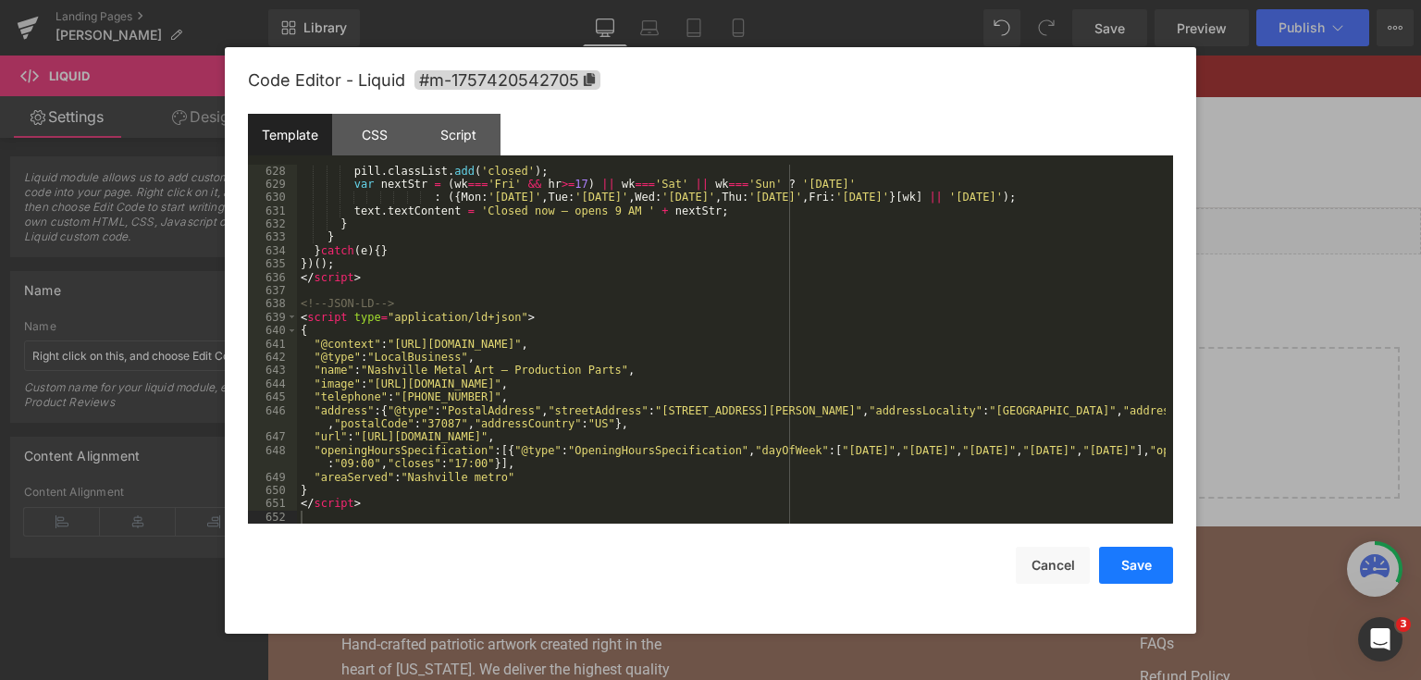
click at [1153, 563] on button "Save" at bounding box center [1136, 565] width 74 height 37
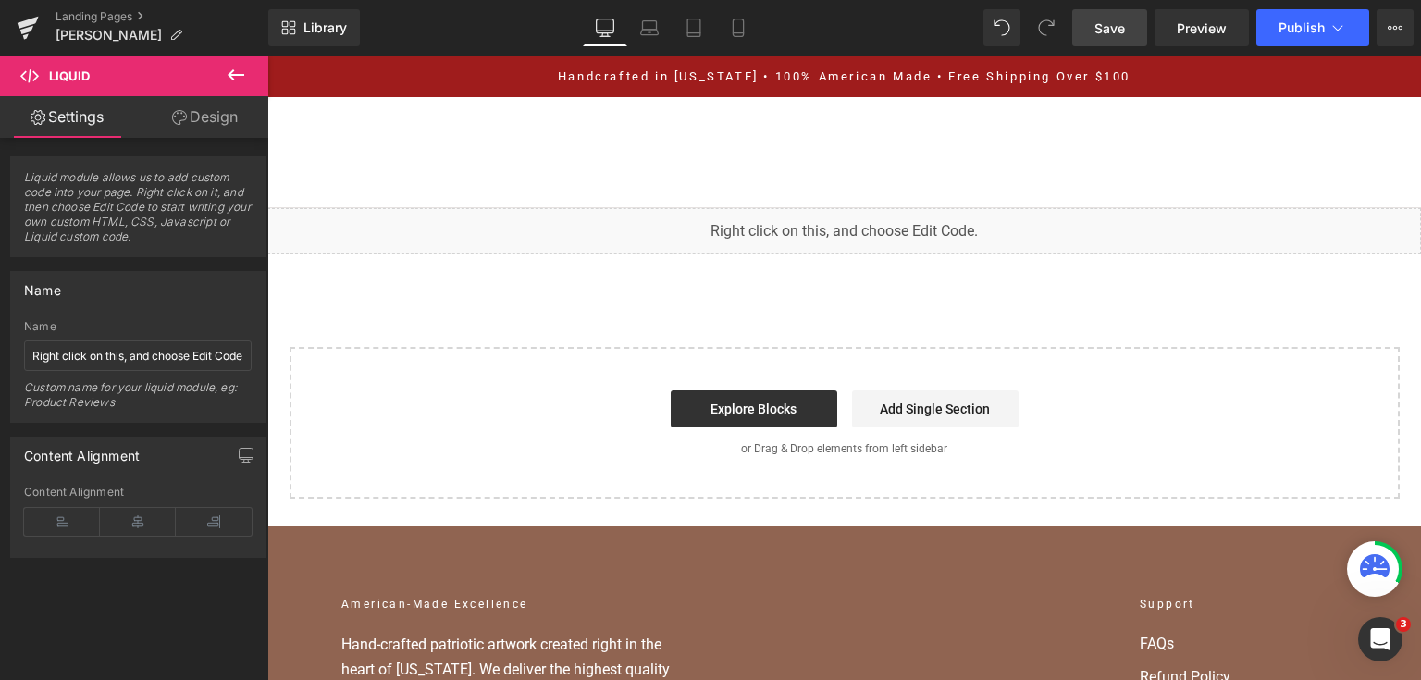
click at [1122, 26] on span "Save" at bounding box center [1110, 28] width 31 height 19
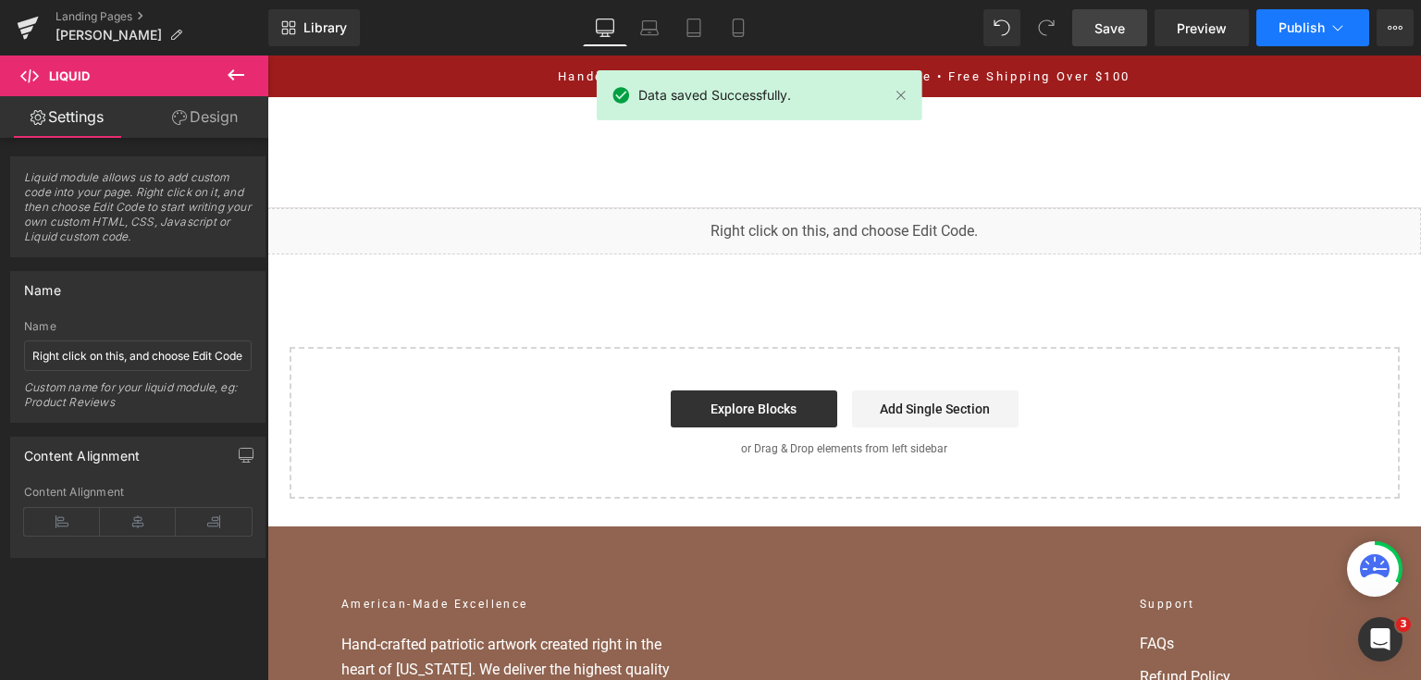
click at [1291, 44] on button "Publish" at bounding box center [1313, 27] width 113 height 37
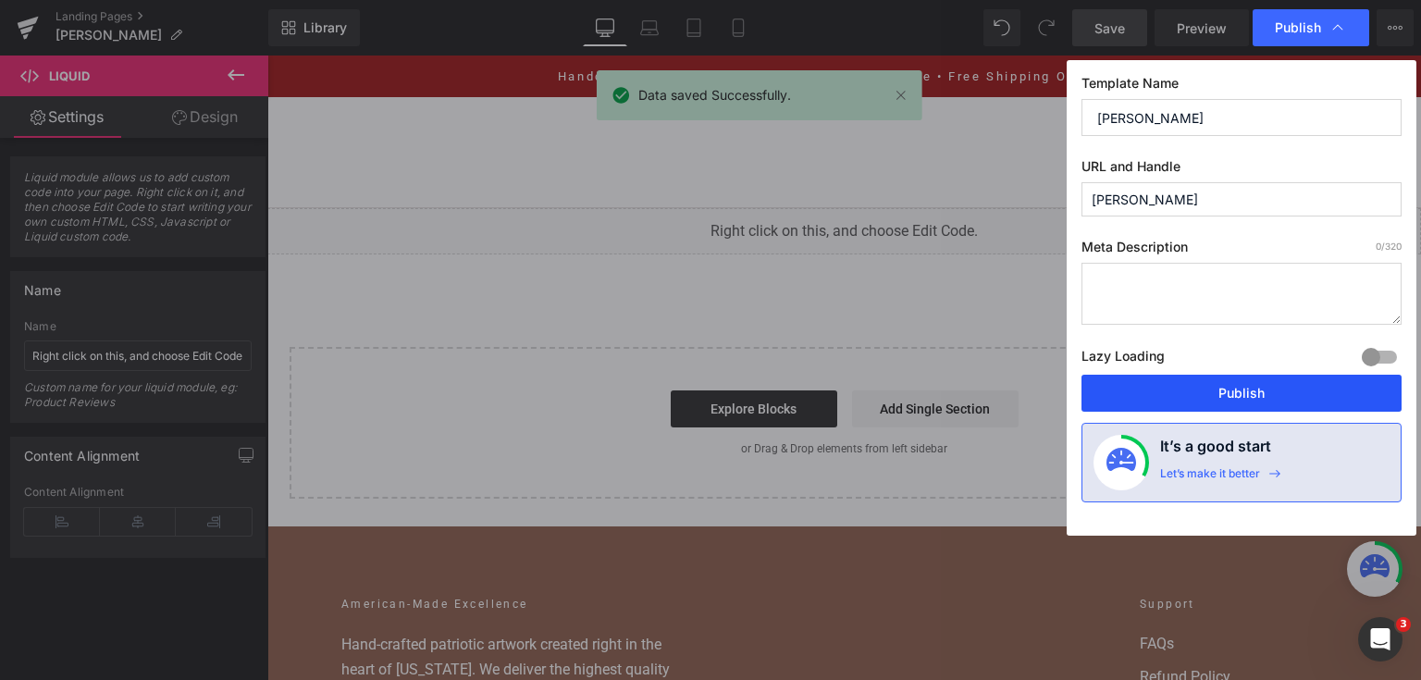
drag, startPoint x: 1198, startPoint y: 403, endPoint x: 931, endPoint y: 348, distance: 273.1
click at [1198, 403] on button "Publish" at bounding box center [1242, 393] width 320 height 37
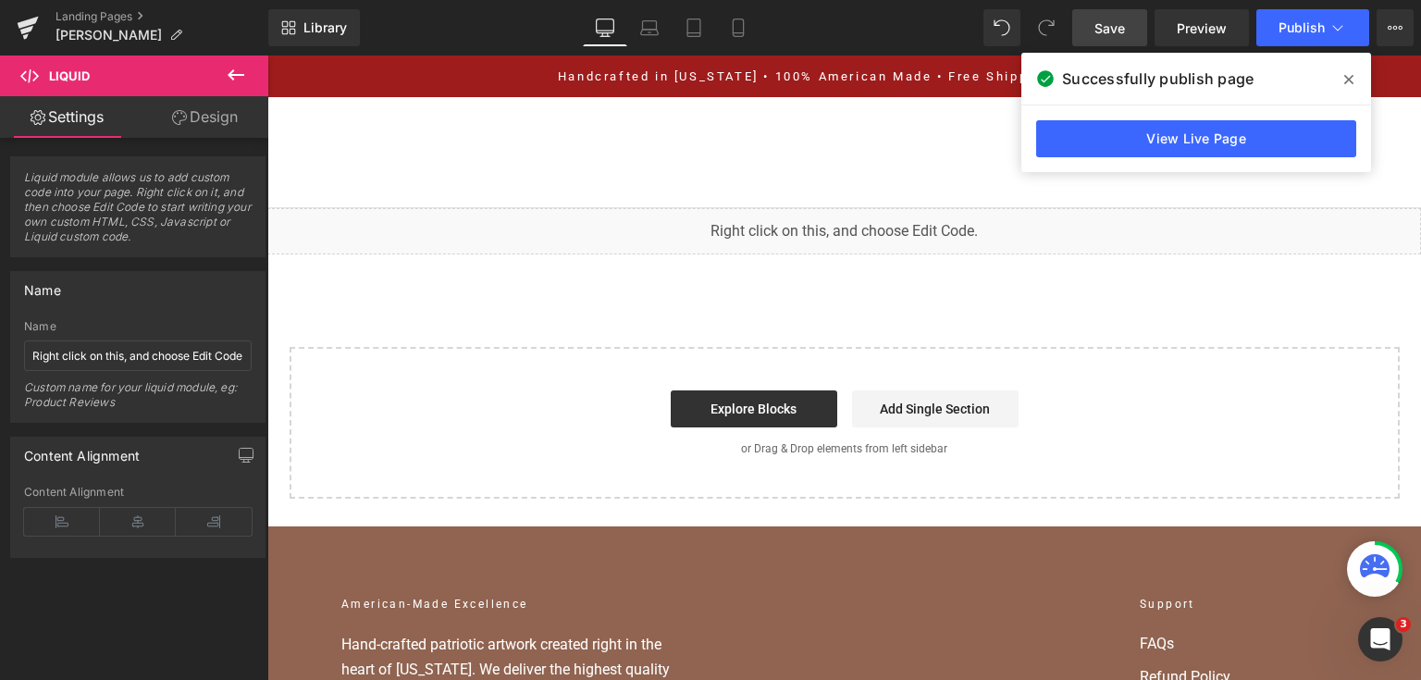
click at [1121, 47] on div "Library Desktop Desktop Laptop Tablet Mobile Save Preview Publish Scheduled Vie…" at bounding box center [844, 28] width 1153 height 56
click at [1116, 33] on span "Save" at bounding box center [1110, 28] width 31 height 19
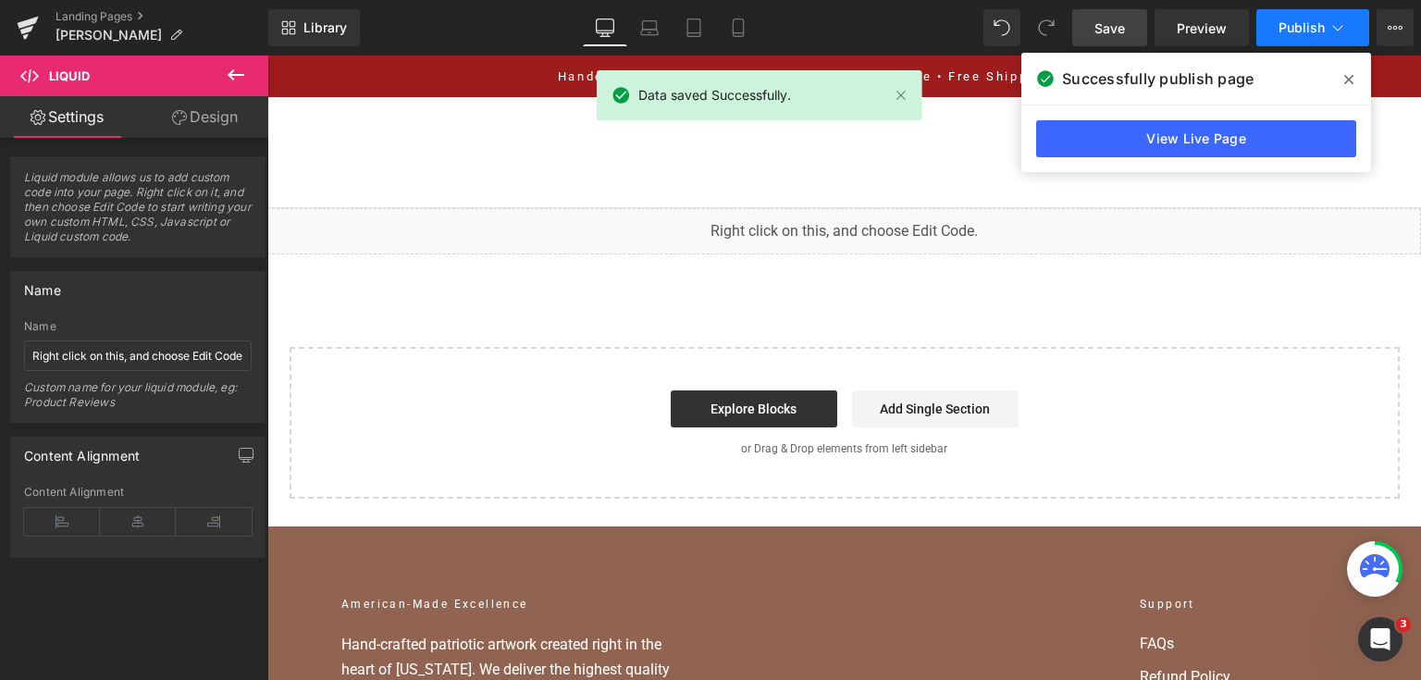
click at [1316, 24] on span "Publish" at bounding box center [1302, 27] width 46 height 15
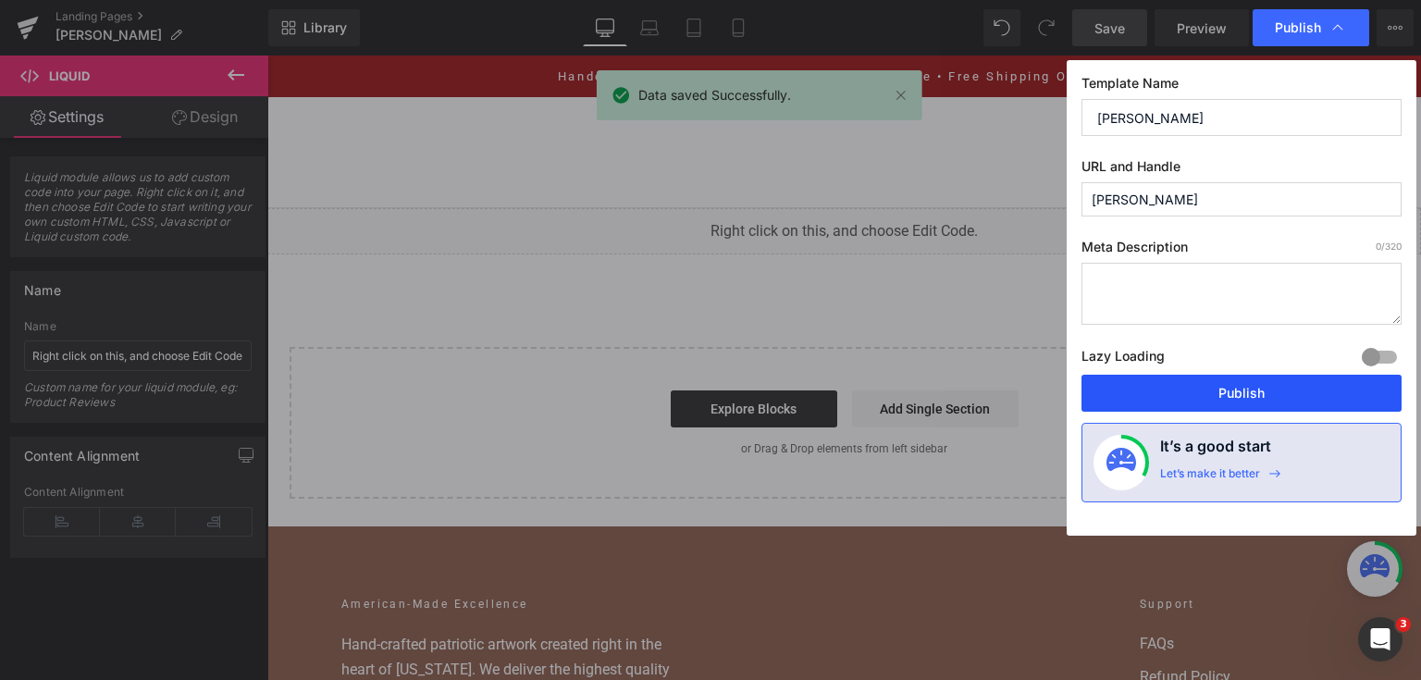
click at [1165, 380] on button "Publish" at bounding box center [1242, 393] width 320 height 37
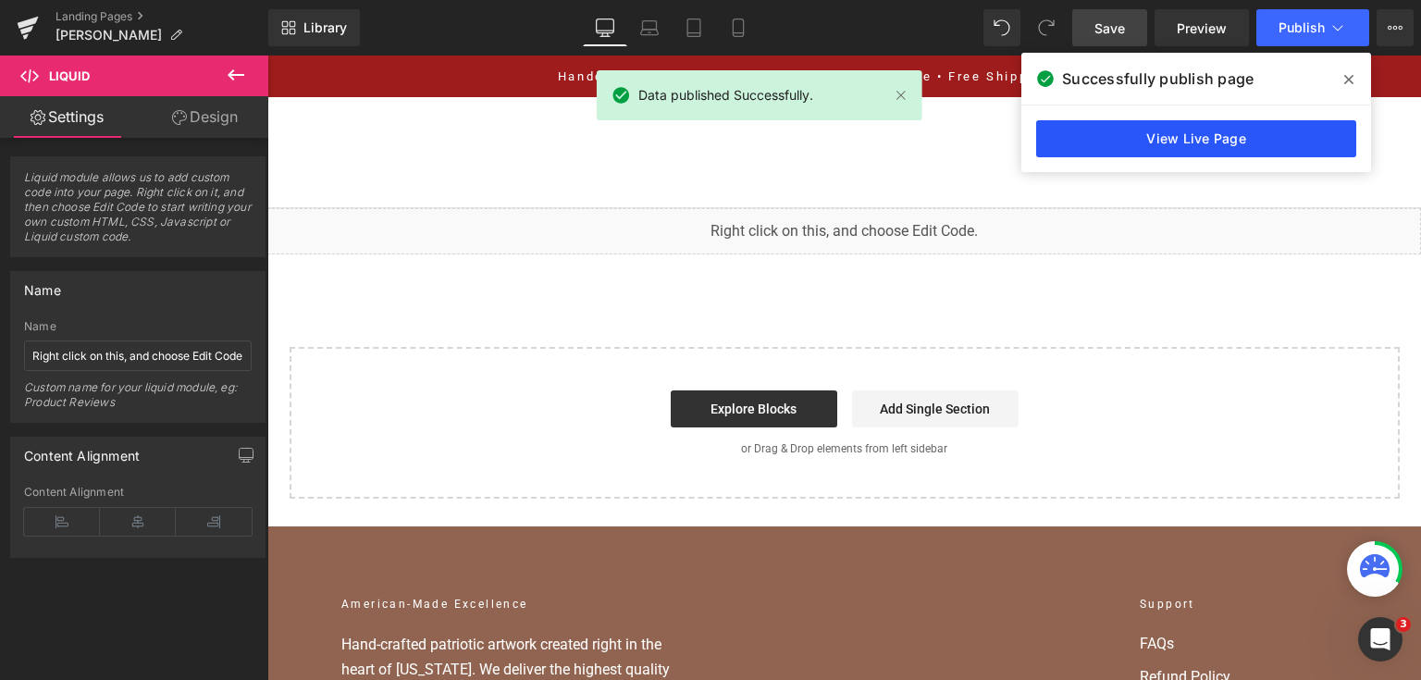
click at [1052, 141] on link "View Live Page" at bounding box center [1196, 138] width 320 height 37
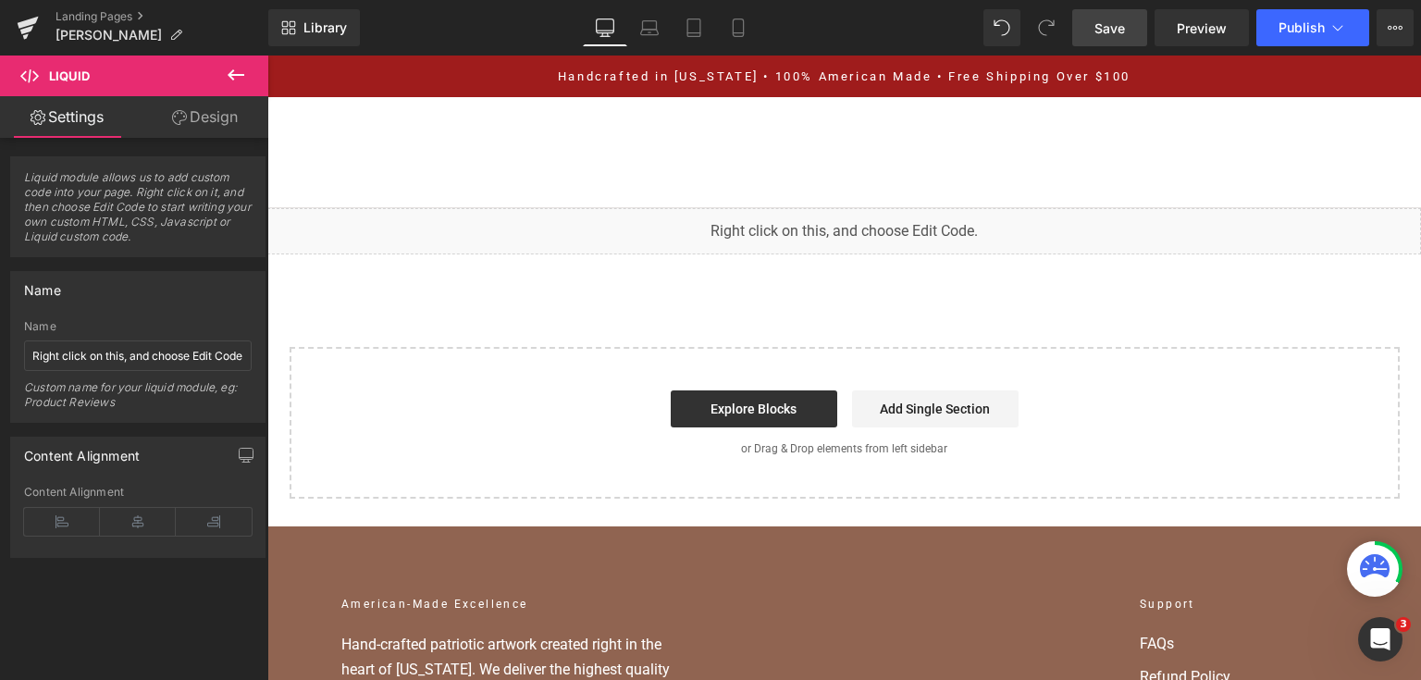
click at [1140, 33] on link "Save" at bounding box center [1109, 27] width 75 height 37
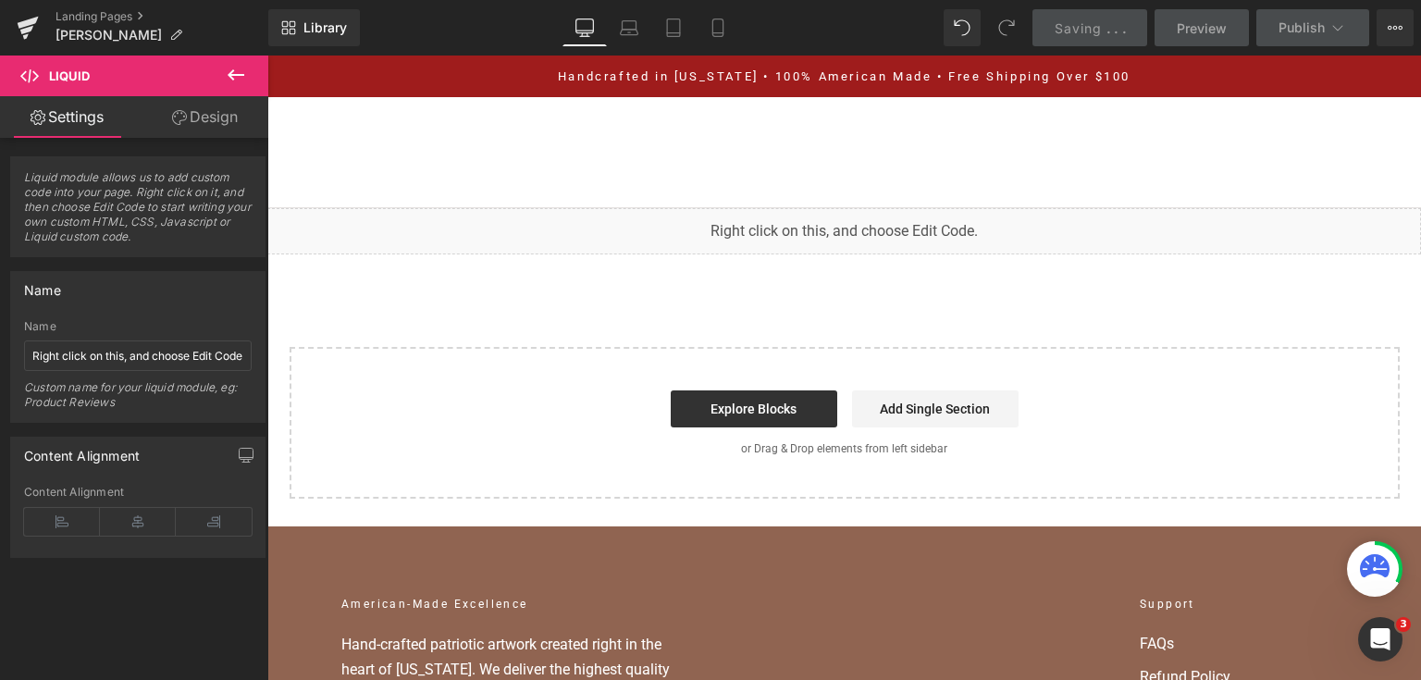
click at [1140, 32] on link "Saving . . ." at bounding box center [1091, 27] width 116 height 37
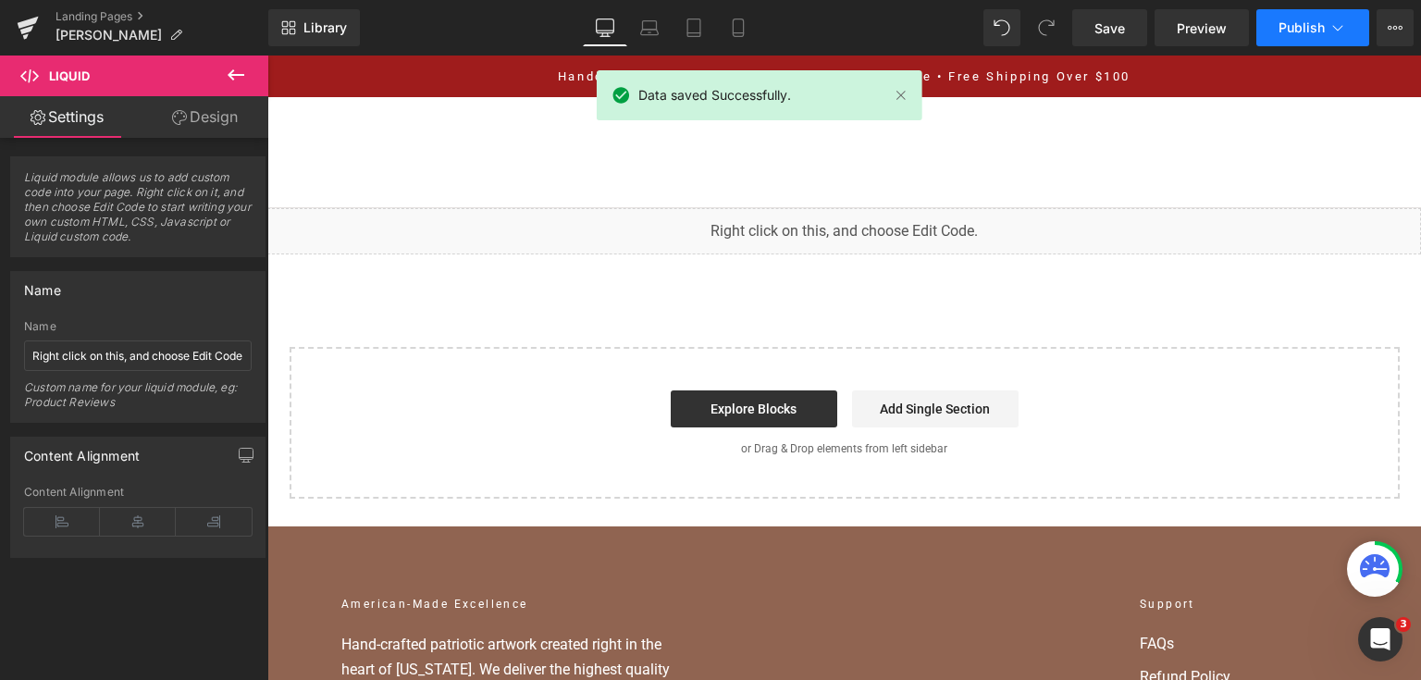
click at [1318, 30] on span "Publish" at bounding box center [1302, 27] width 46 height 15
drag, startPoint x: 1585, startPoint y: 85, endPoint x: 1209, endPoint y: 389, distance: 483.0
click at [1303, 31] on span "Publish" at bounding box center [1302, 27] width 46 height 15
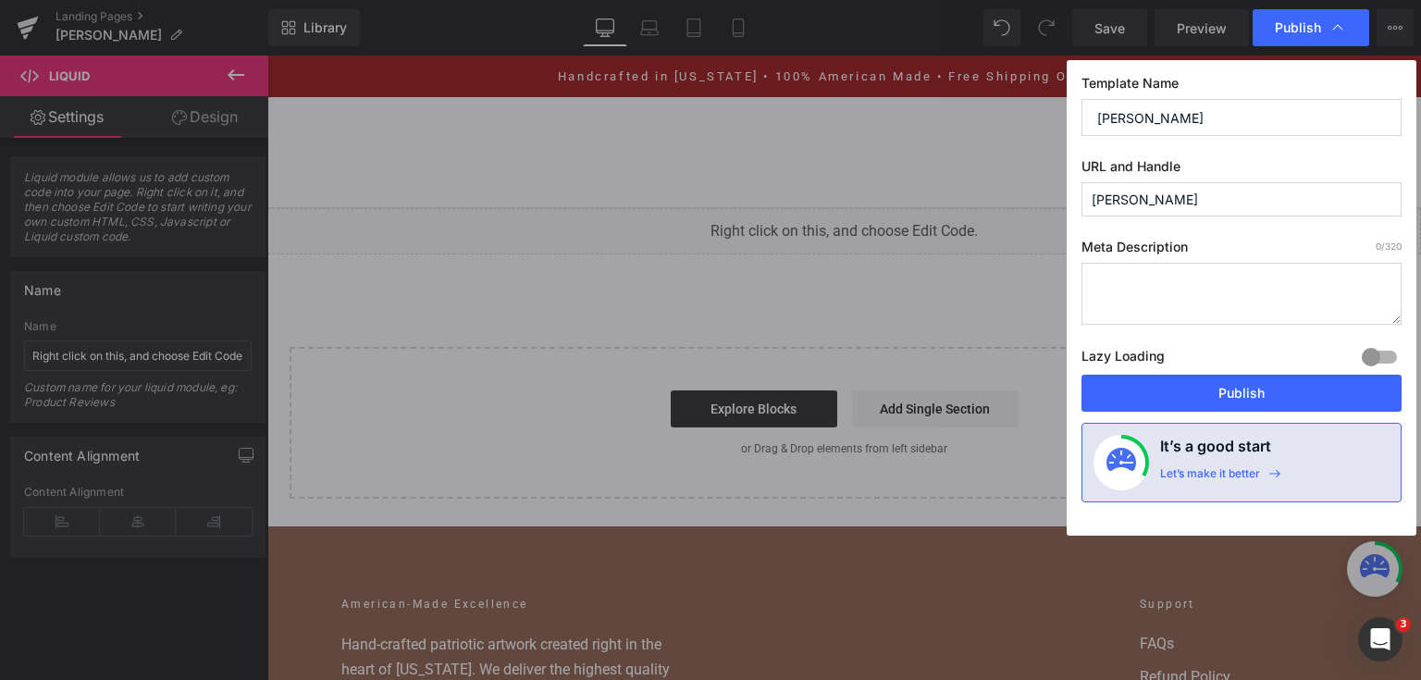
click at [1255, 374] on div "Lazy Loading Build Upgrade plan to unlock" at bounding box center [1242, 359] width 320 height 31
click at [1160, 391] on button "Publish" at bounding box center [1242, 393] width 320 height 37
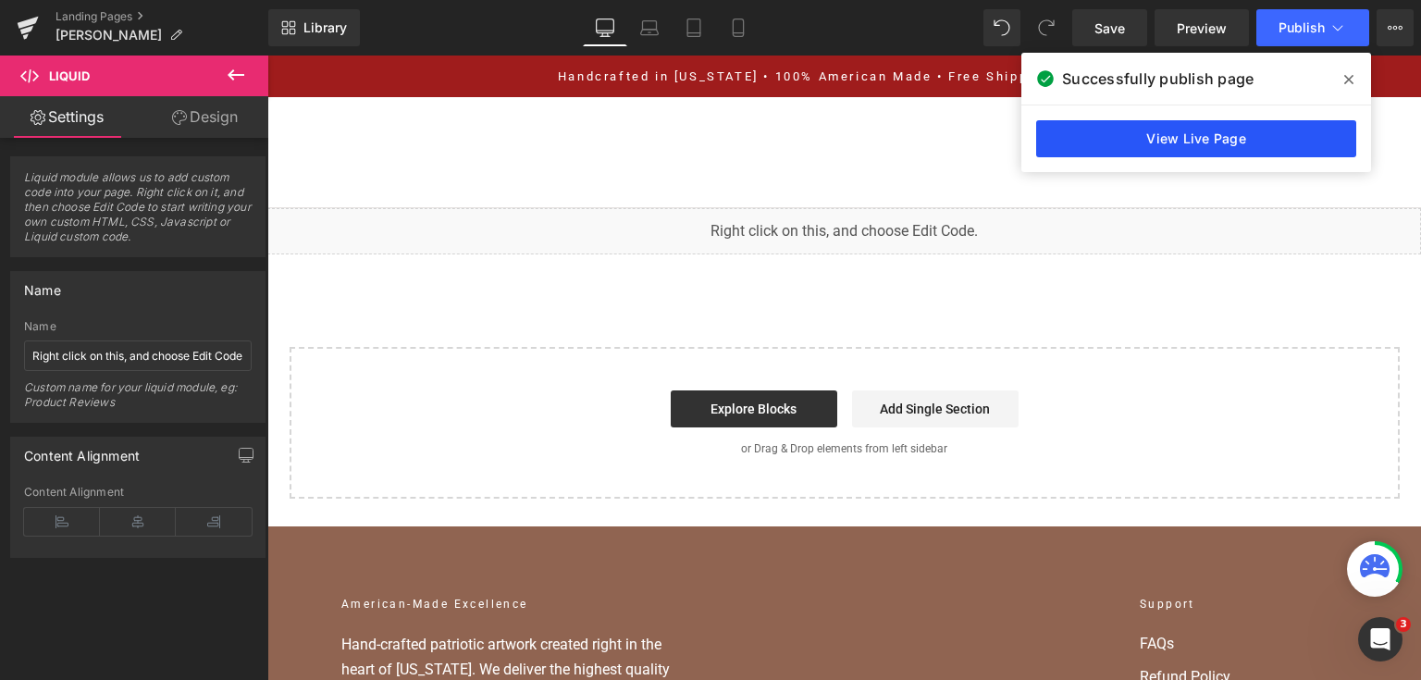
click at [1083, 137] on link "View Live Page" at bounding box center [1196, 138] width 320 height 37
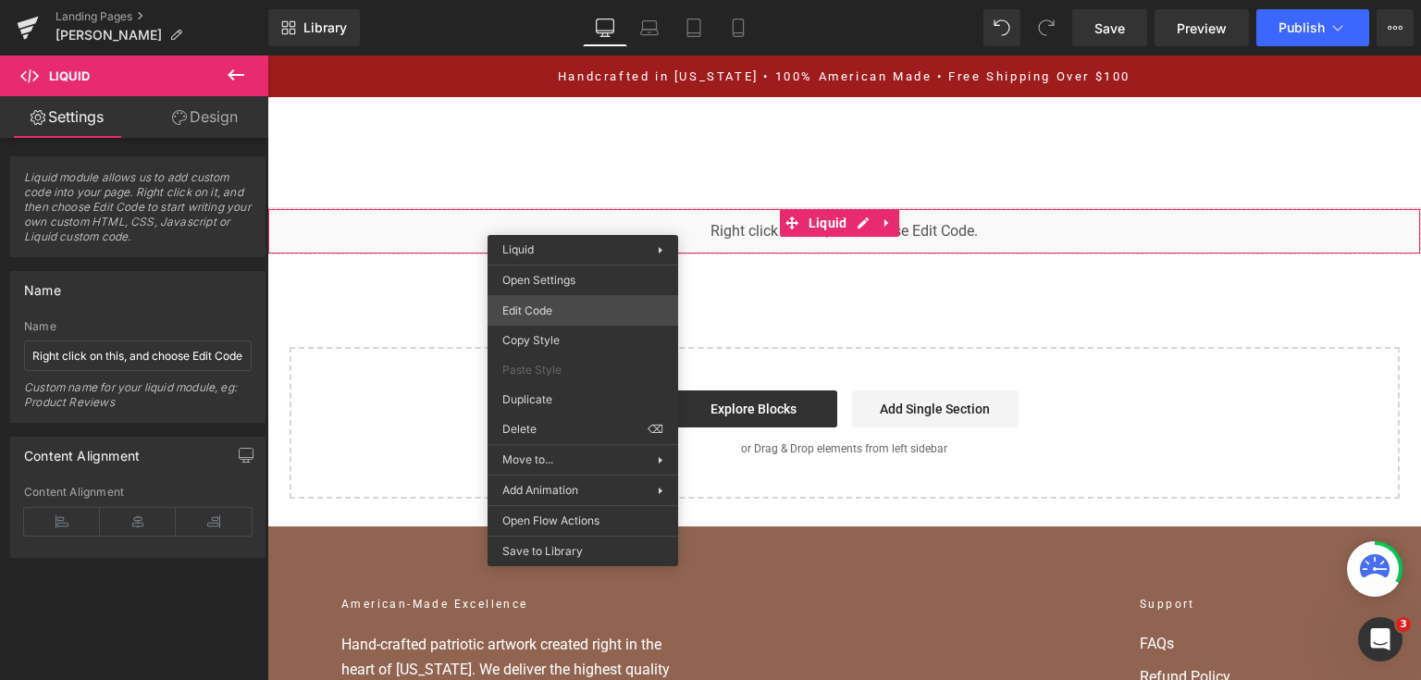
click at [578, 0] on div "You are previewing how the will restyle your page. You can not edit Elements in…" at bounding box center [710, 0] width 1421 height 0
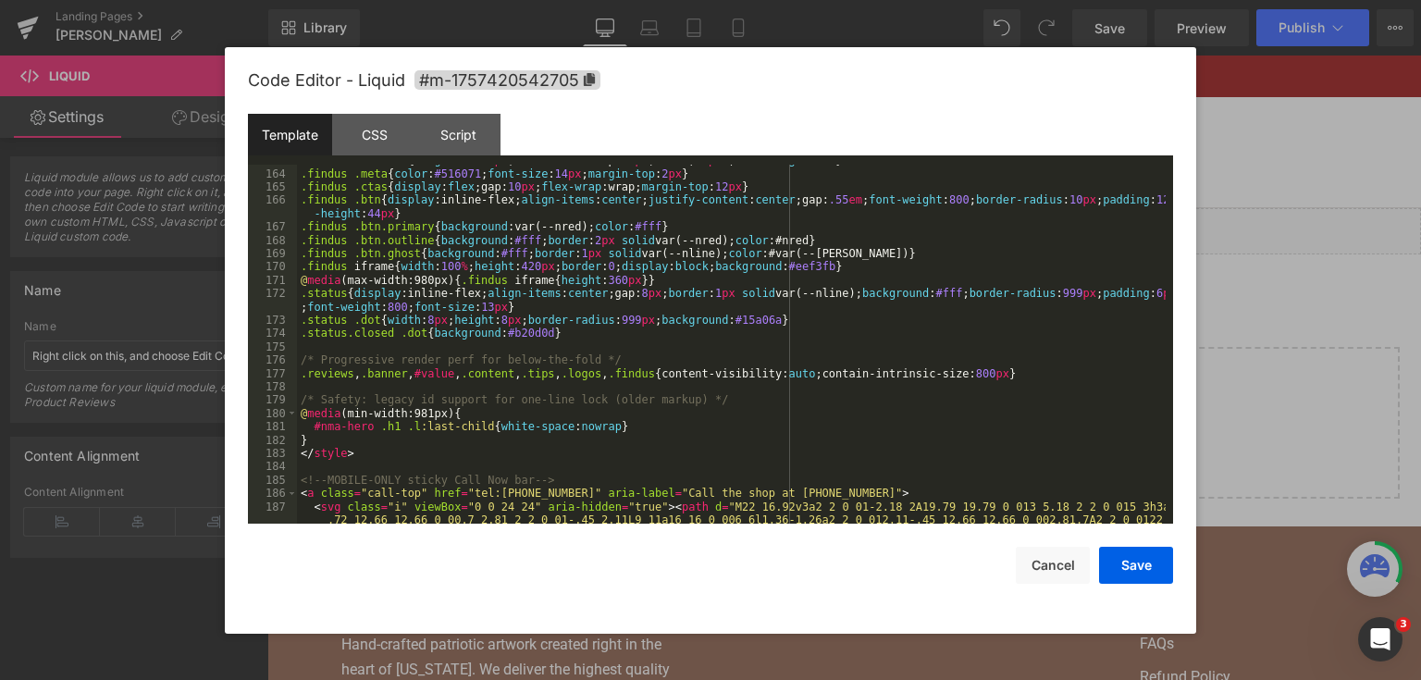
scroll to position [2468, 0]
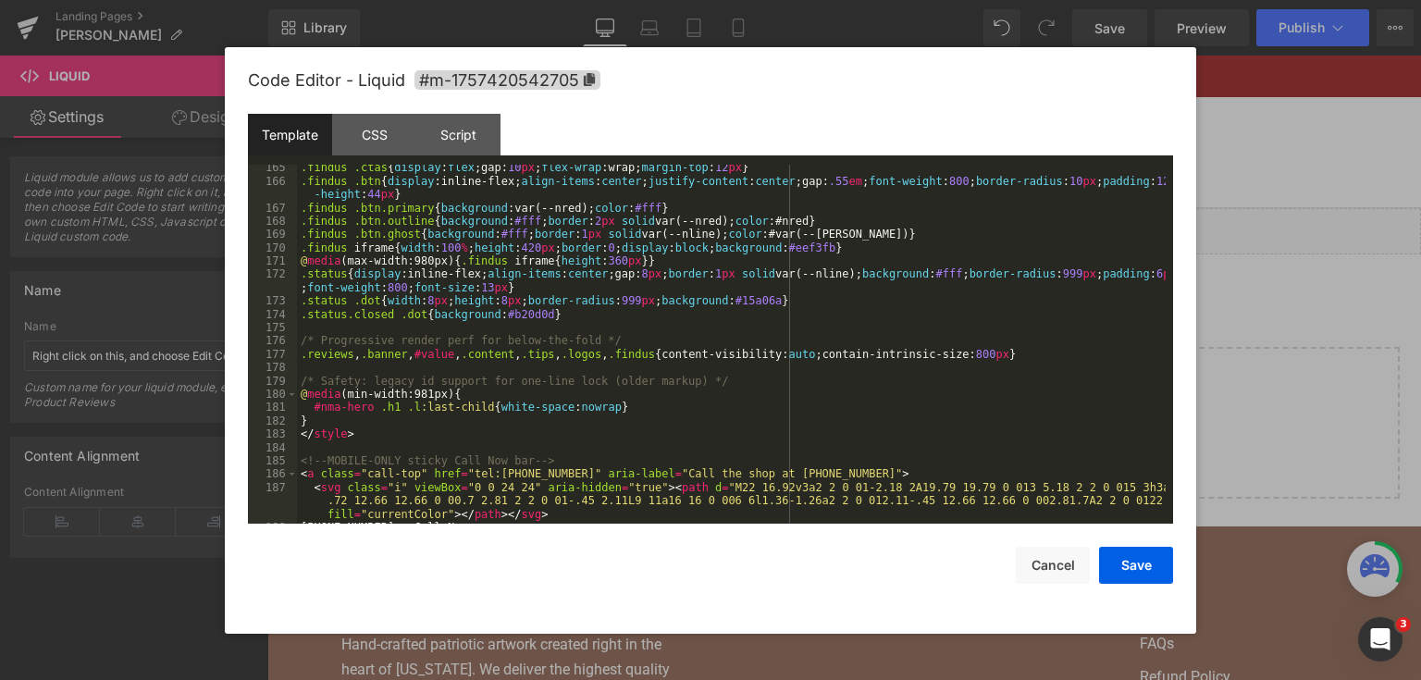
click at [637, 418] on div ".findus .ctas { display : flex ;gap: 10 px ; flex-wrap :wrap; margin-top : 12 p…" at bounding box center [731, 354] width 869 height 387
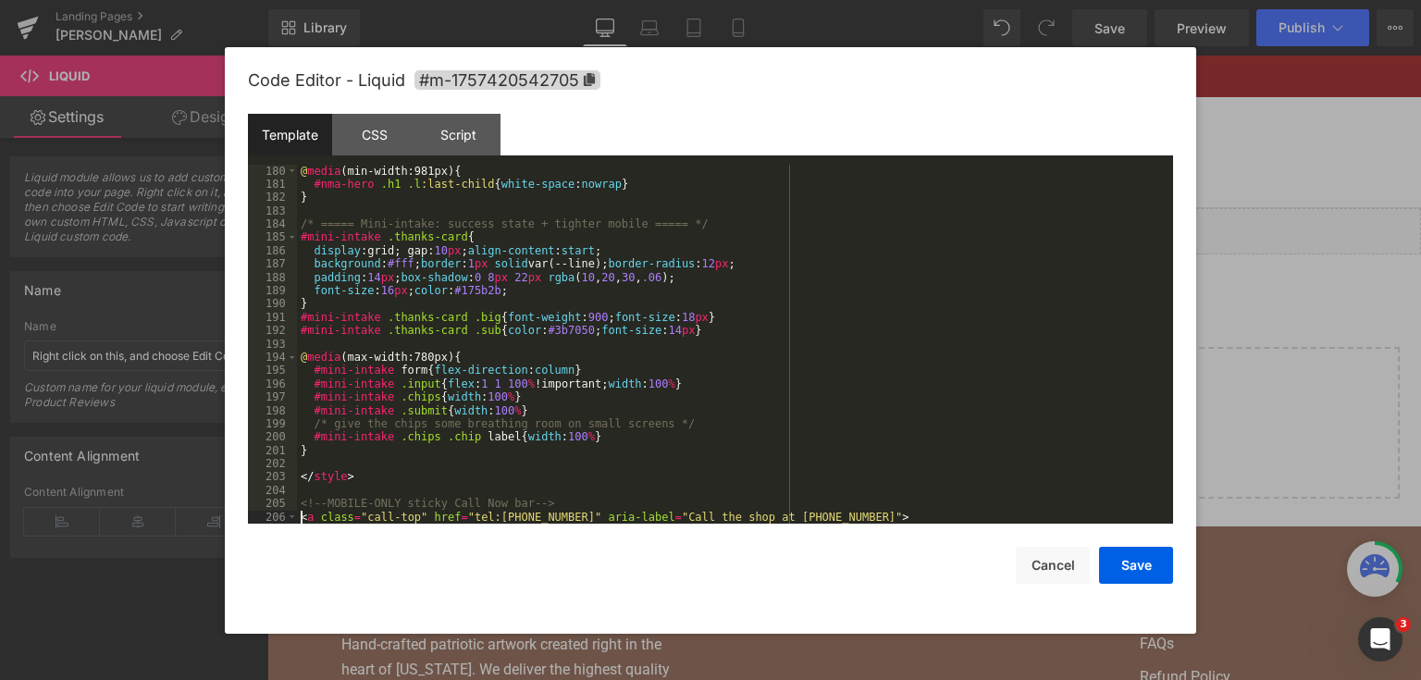
scroll to position [2705, 0]
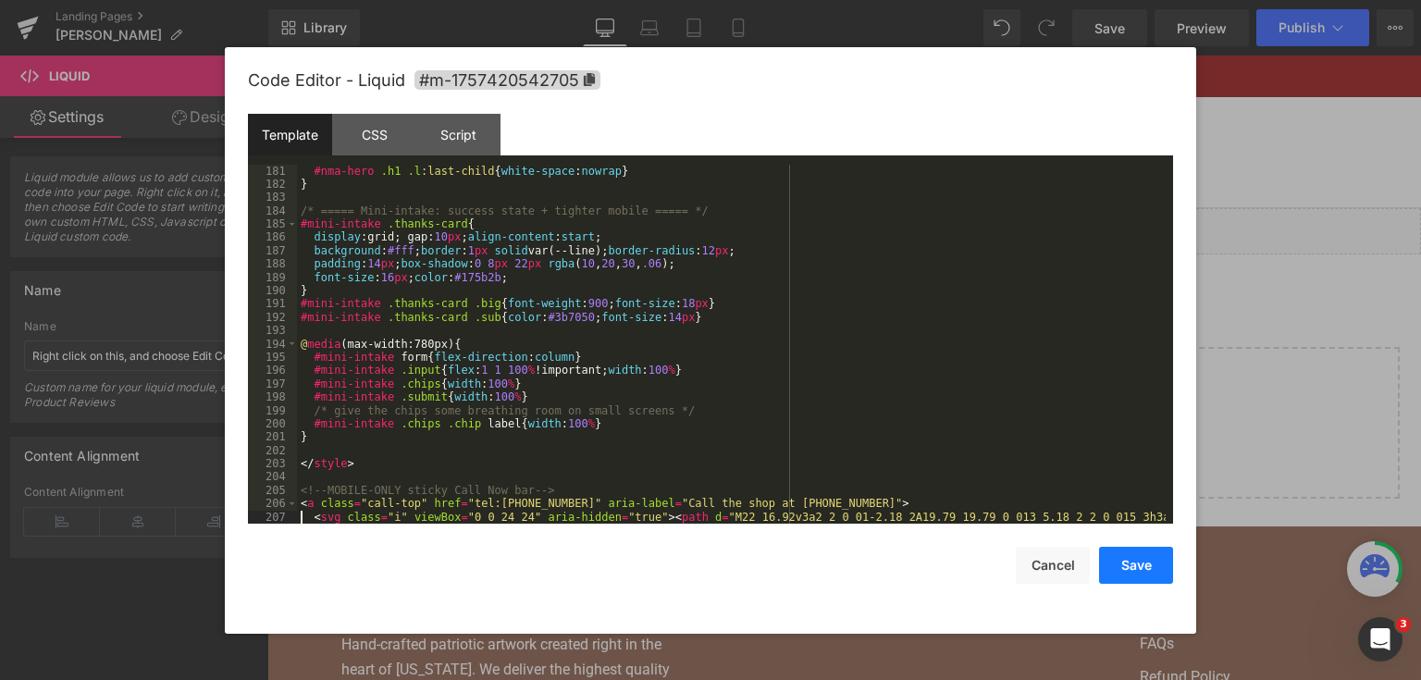
click at [1134, 562] on button "Save" at bounding box center [1136, 565] width 74 height 37
